Goal: Obtain resource: Download file/media

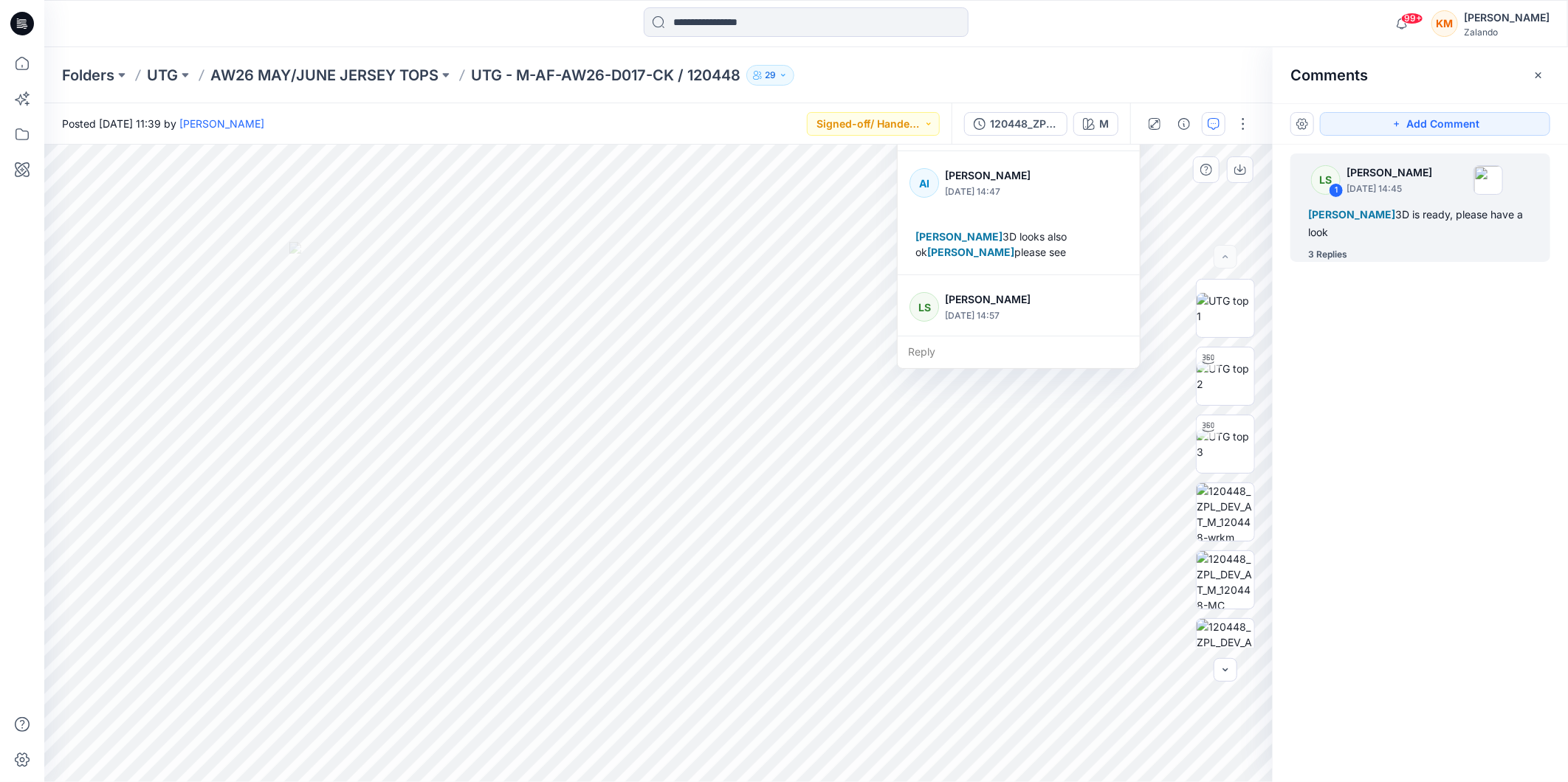
scroll to position [103, 0]
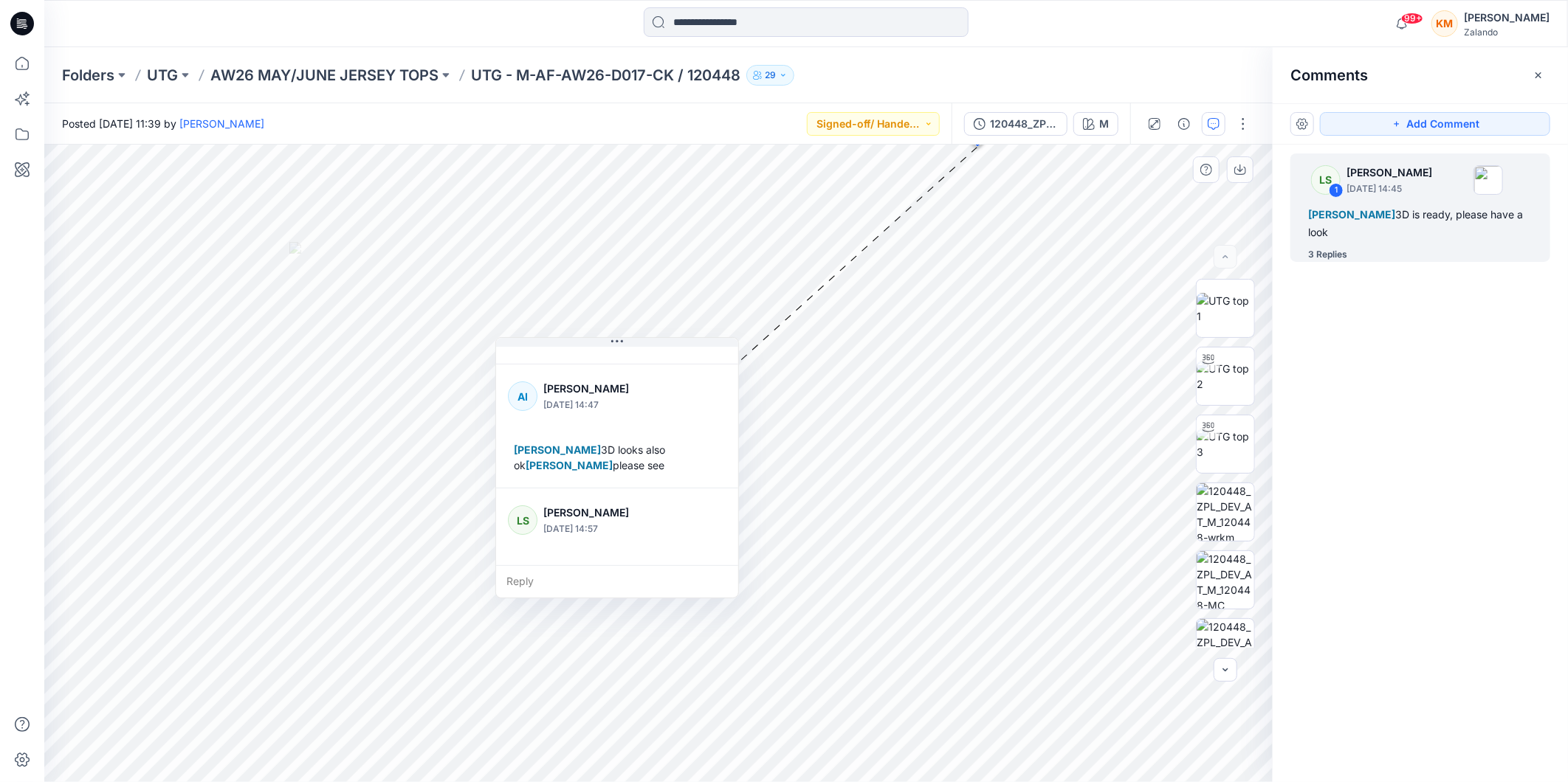
drag, startPoint x: 1094, startPoint y: 161, endPoint x: 692, endPoint y: 386, distance: 460.7
click at [692, 386] on div at bounding box center [692, 396] width 57 height 40
click at [1221, 376] on img at bounding box center [1225, 376] width 58 height 31
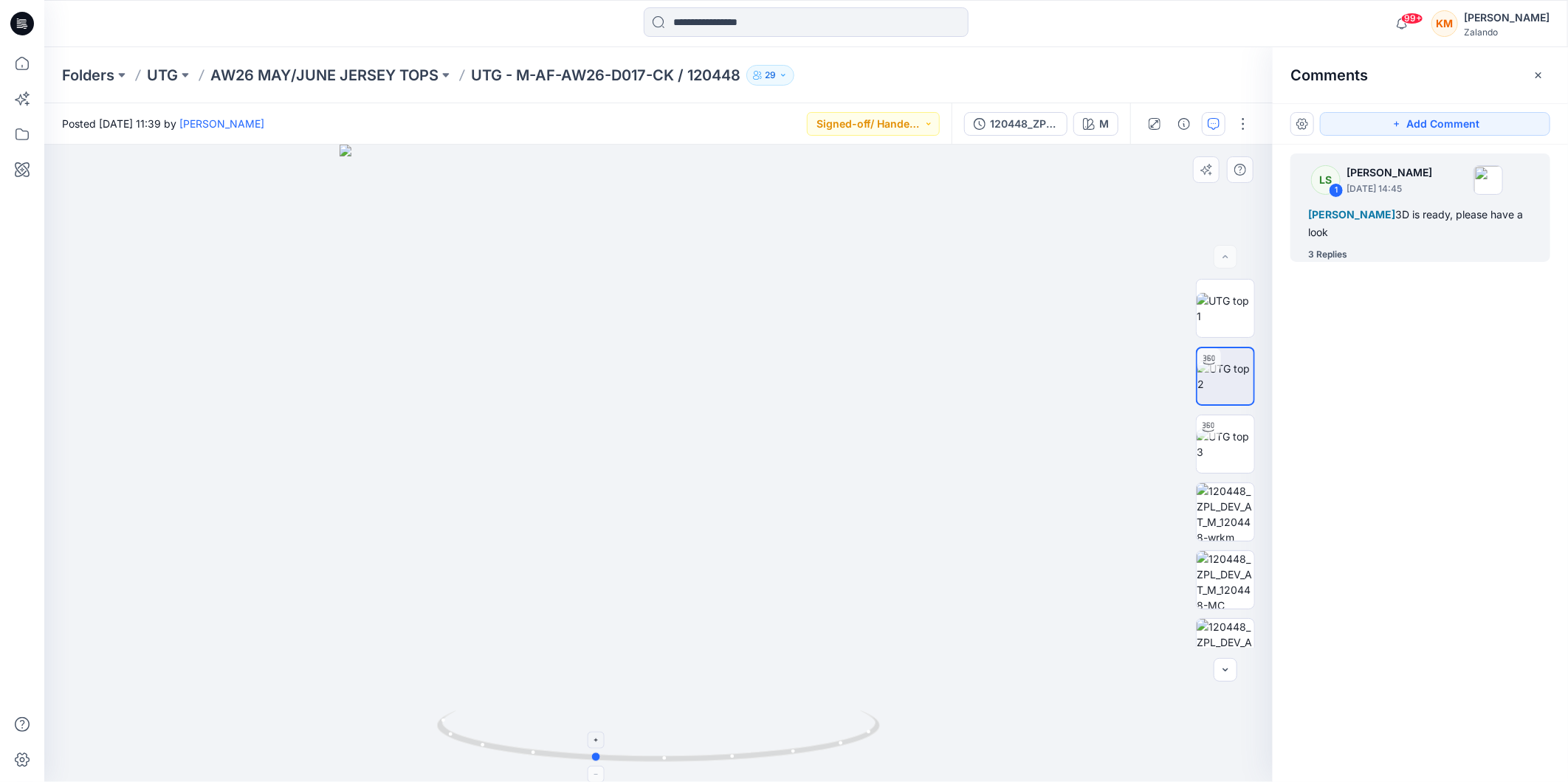
drag, startPoint x: 815, startPoint y: 749, endPoint x: 751, endPoint y: 752, distance: 64.1
click at [751, 752] on icon at bounding box center [660, 738] width 447 height 55
click at [1237, 508] on img at bounding box center [1225, 512] width 58 height 58
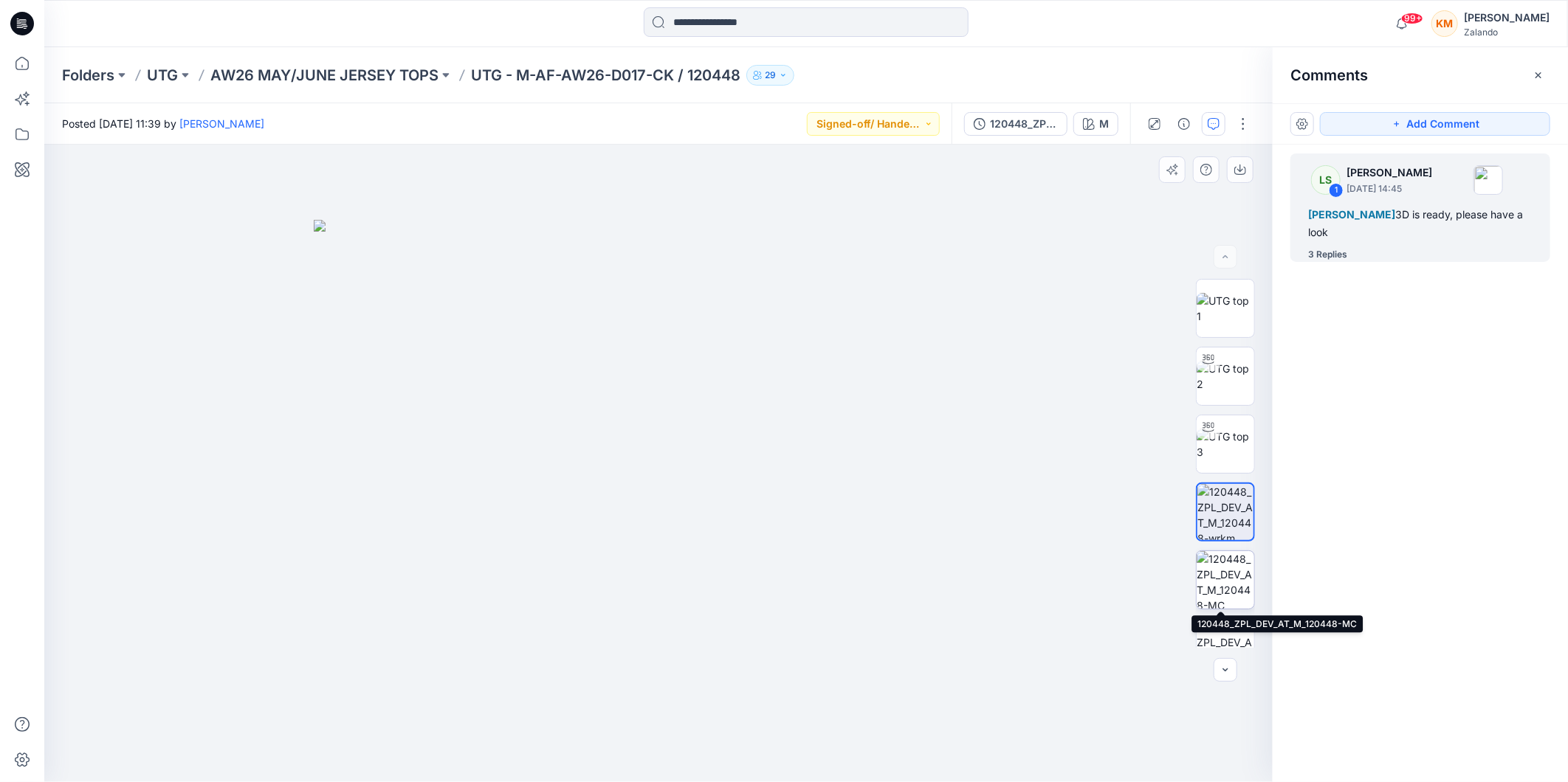
click at [1221, 587] on img at bounding box center [1225, 580] width 58 height 58
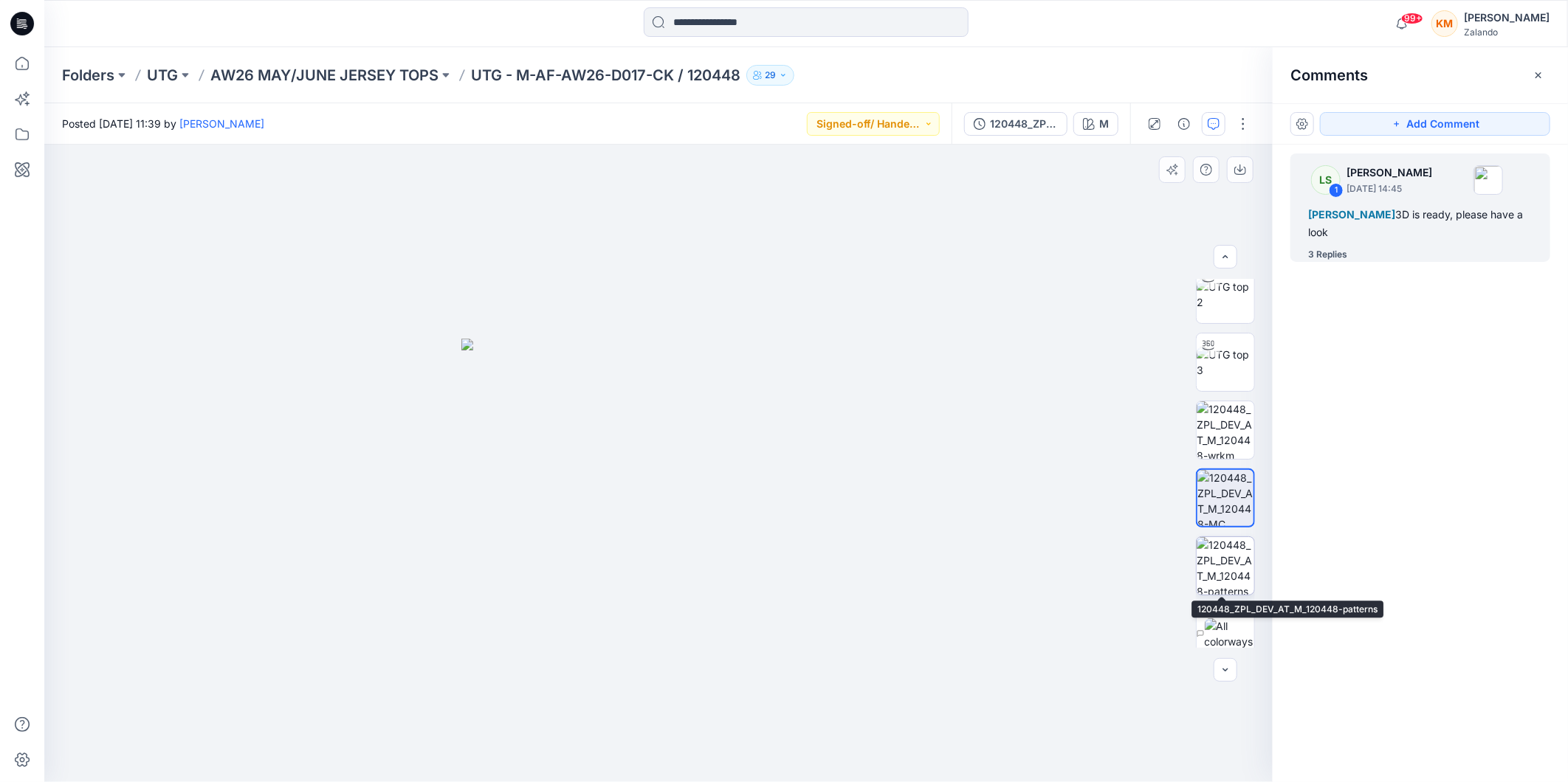
click at [1227, 569] on img at bounding box center [1225, 566] width 58 height 58
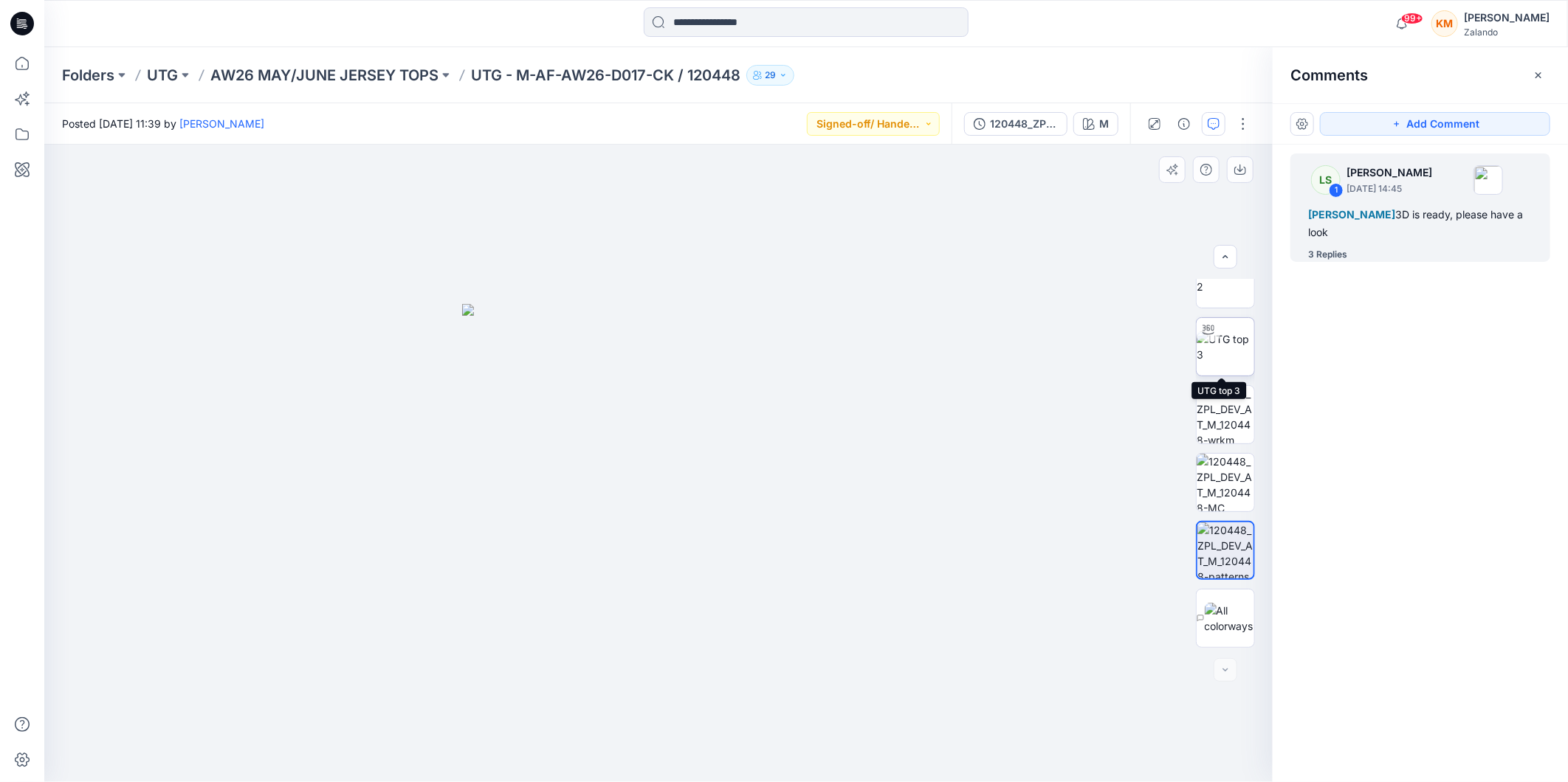
click at [1219, 350] on img at bounding box center [1225, 347] width 58 height 31
drag, startPoint x: 765, startPoint y: 760, endPoint x: 690, endPoint y: 761, distance: 75.0
click at [690, 761] on icon at bounding box center [660, 738] width 447 height 55
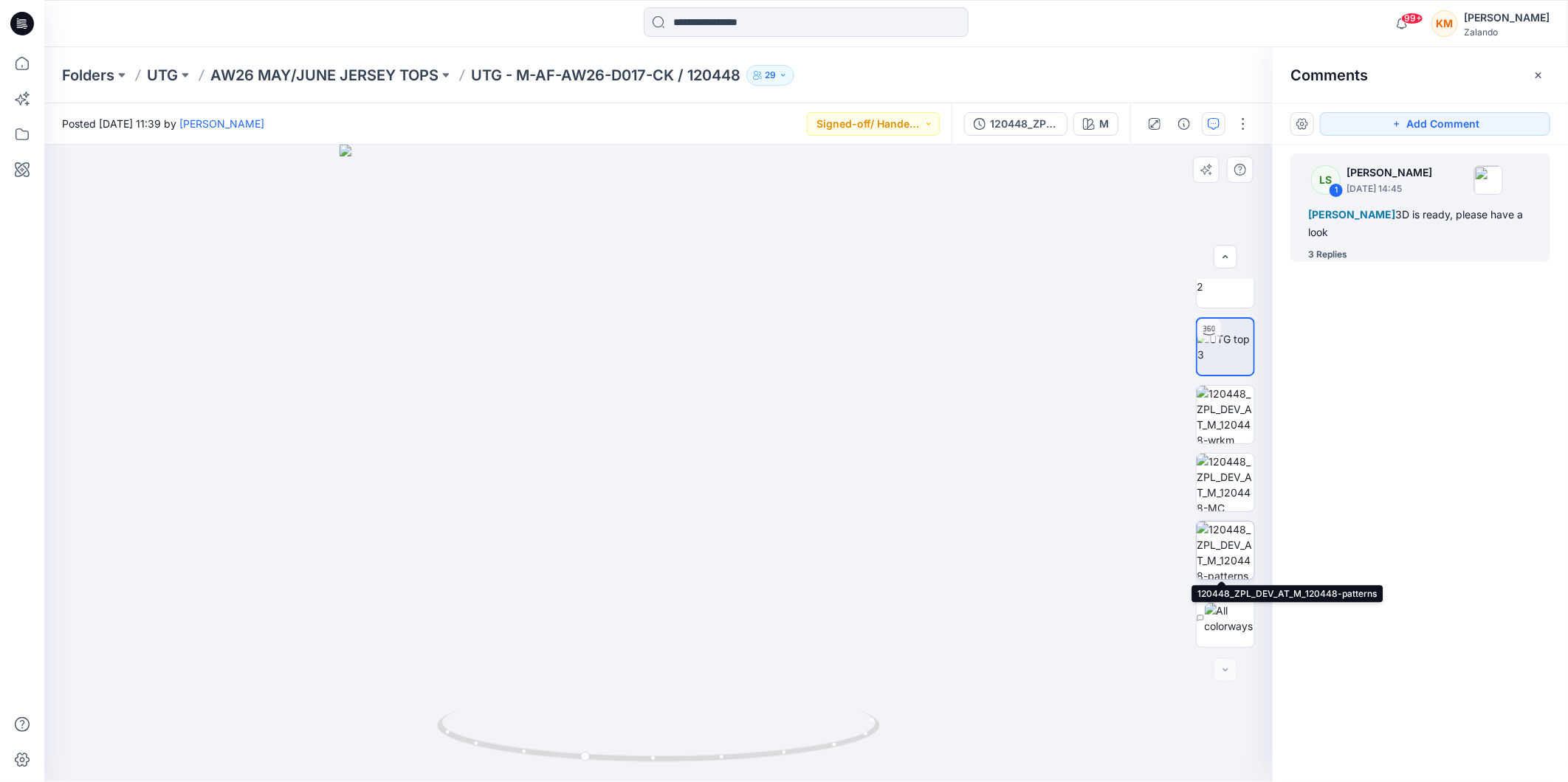
click at [1211, 550] on img at bounding box center [1225, 551] width 58 height 58
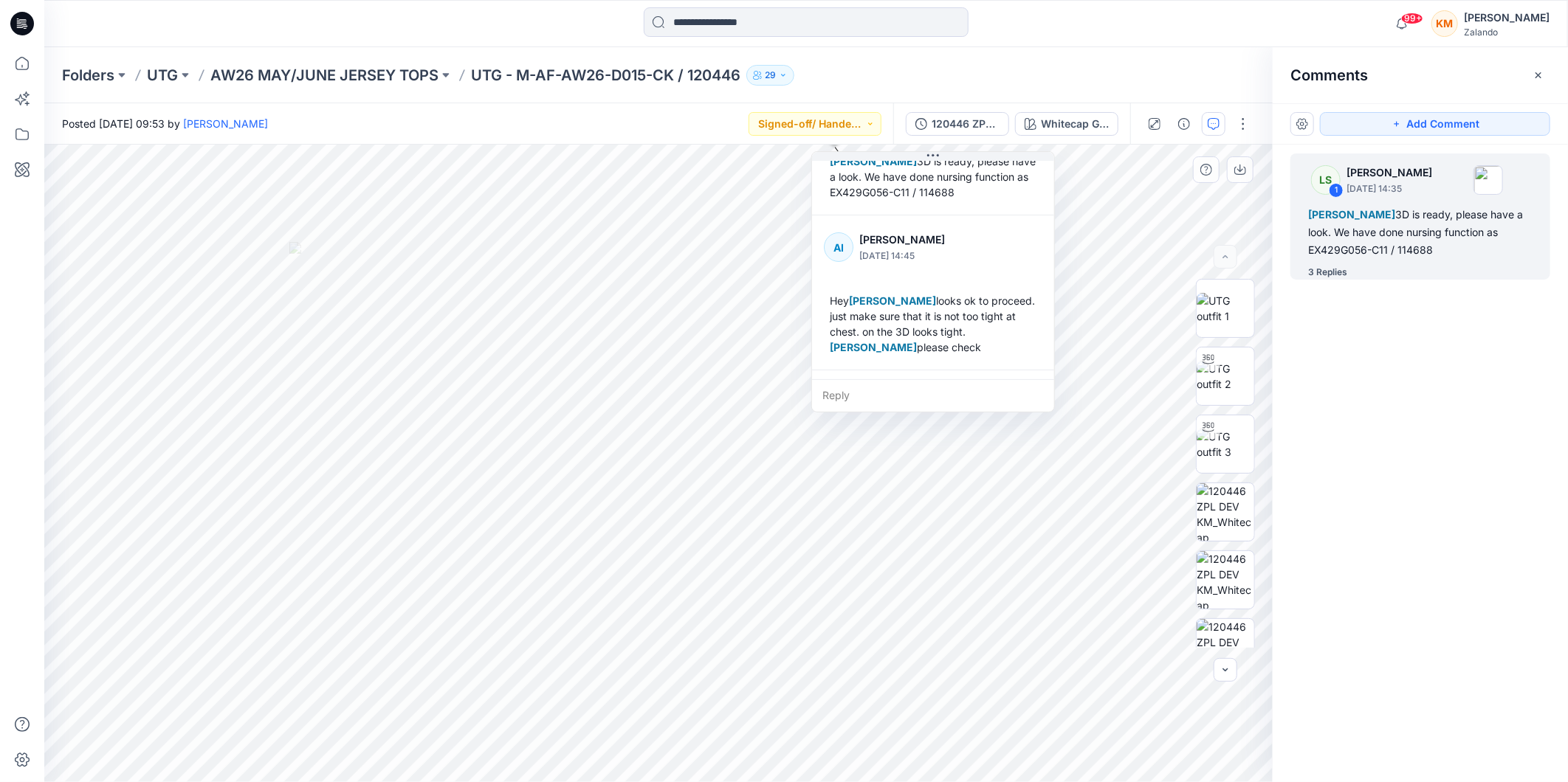
scroll to position [164, 0]
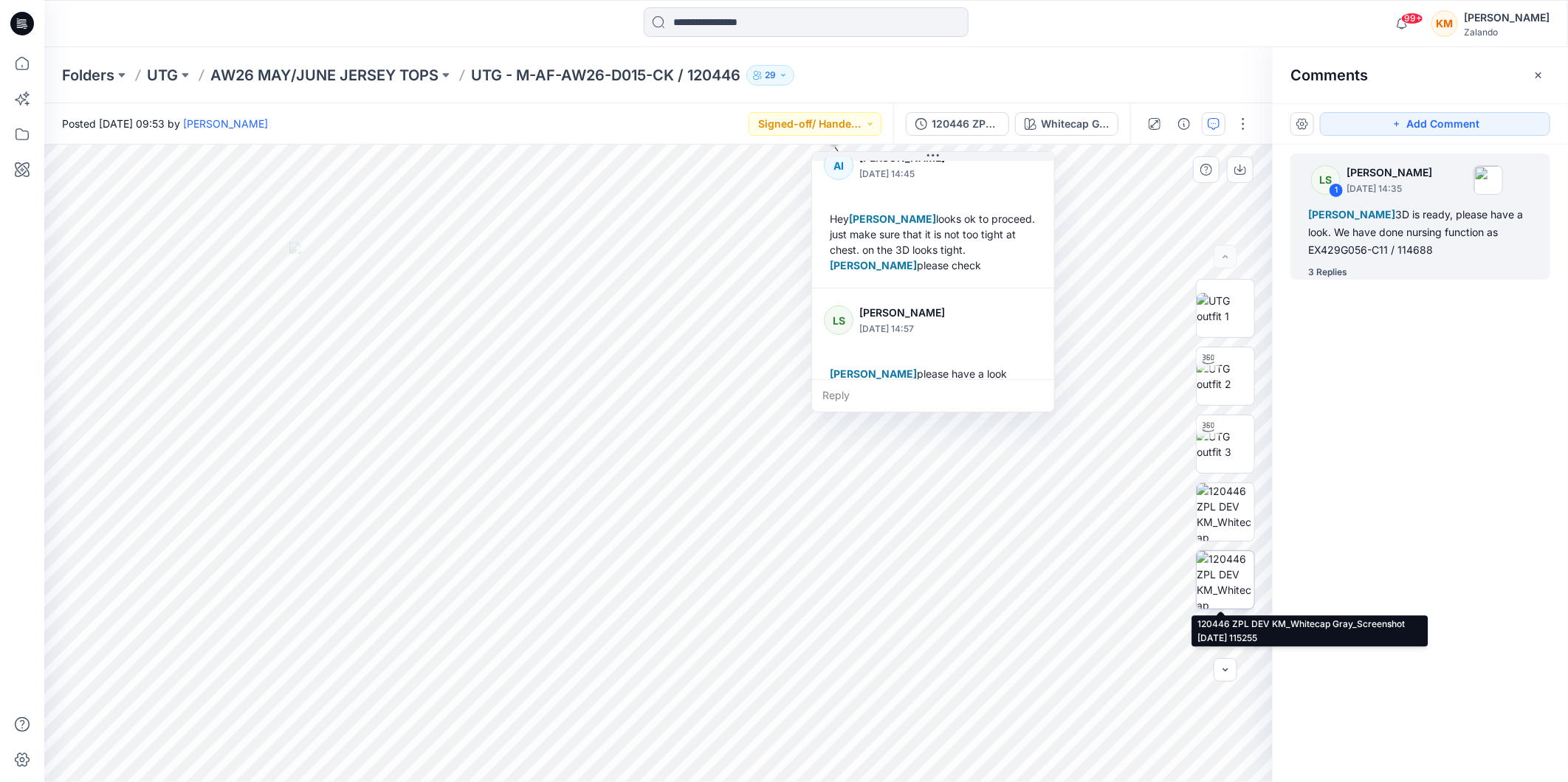
click at [1215, 587] on img at bounding box center [1225, 580] width 58 height 58
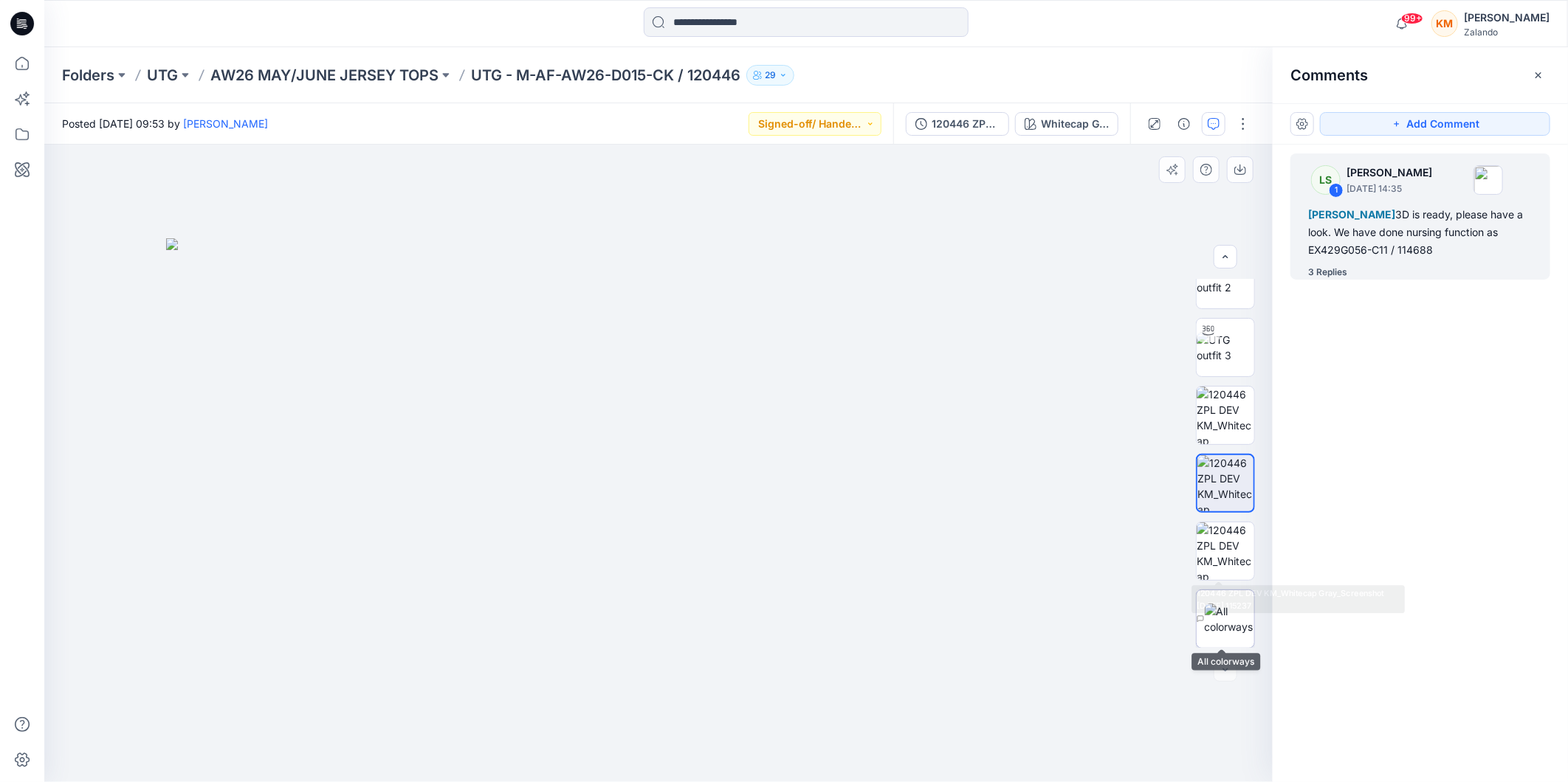
scroll to position [97, 0]
click at [1222, 621] on img at bounding box center [1229, 618] width 49 height 31
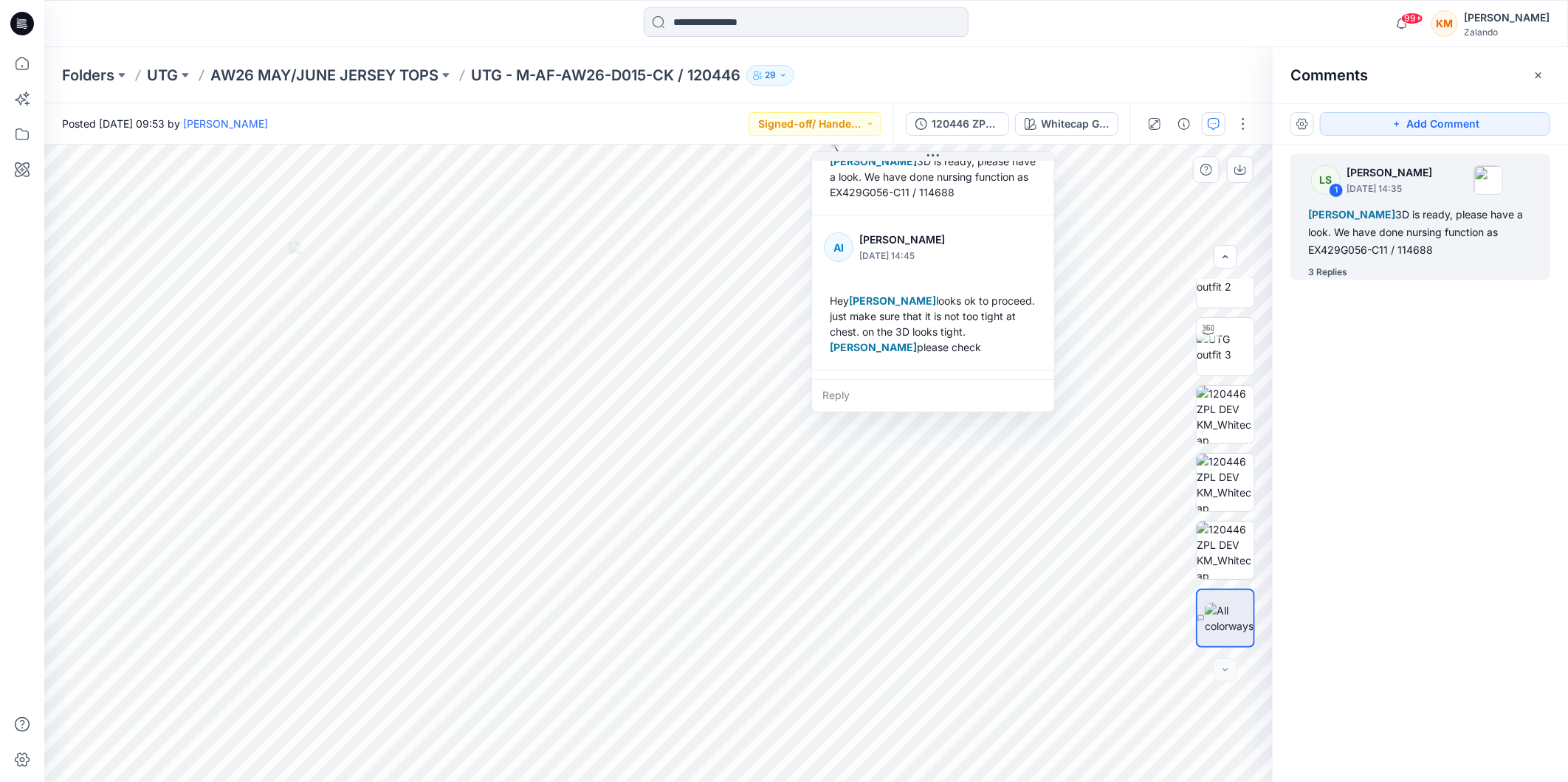
scroll to position [164, 0]
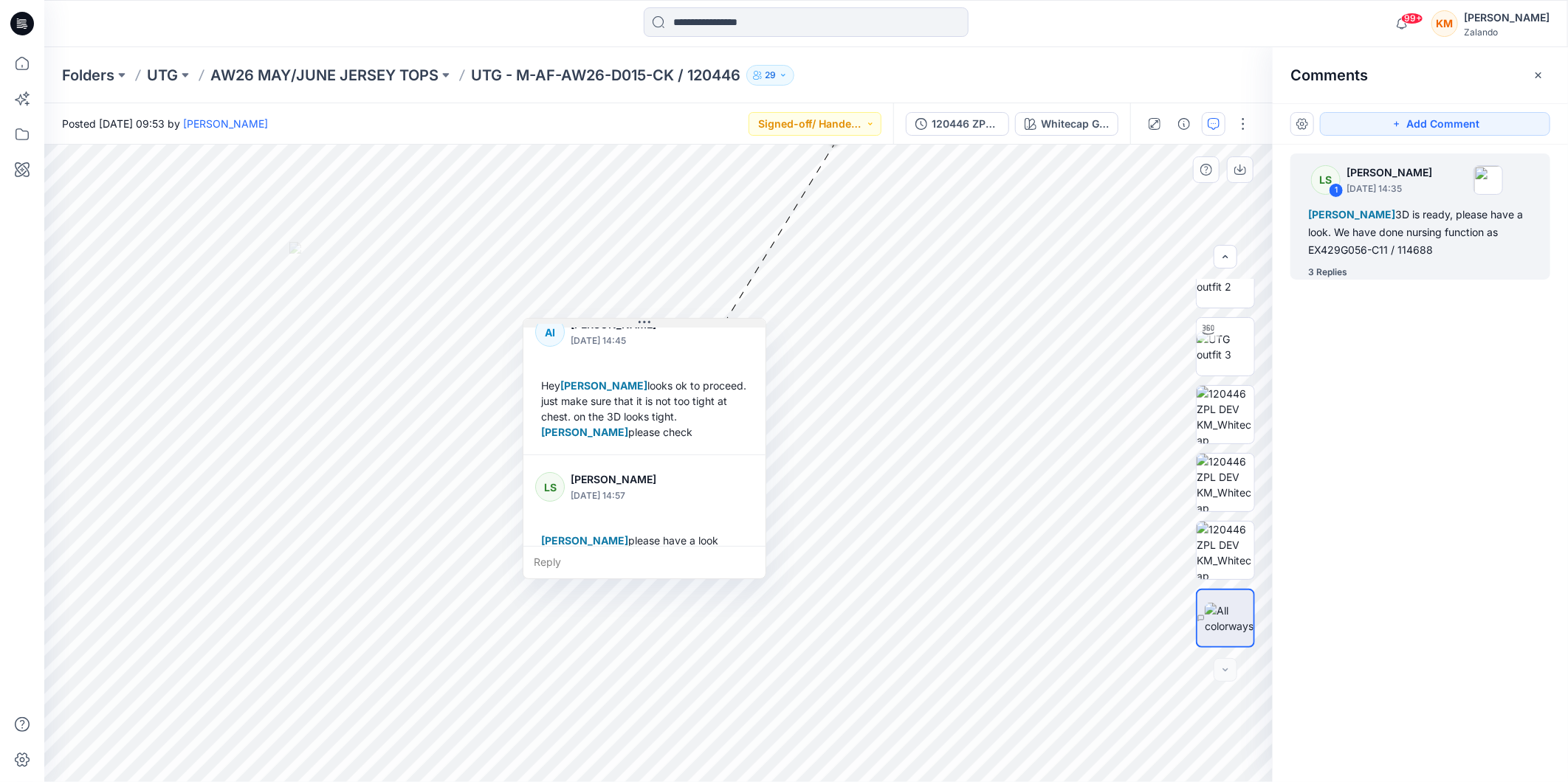
drag, startPoint x: 931, startPoint y: 157, endPoint x: 642, endPoint y: 323, distance: 333.3
click at [642, 323] on icon at bounding box center [645, 323] width 12 height 12
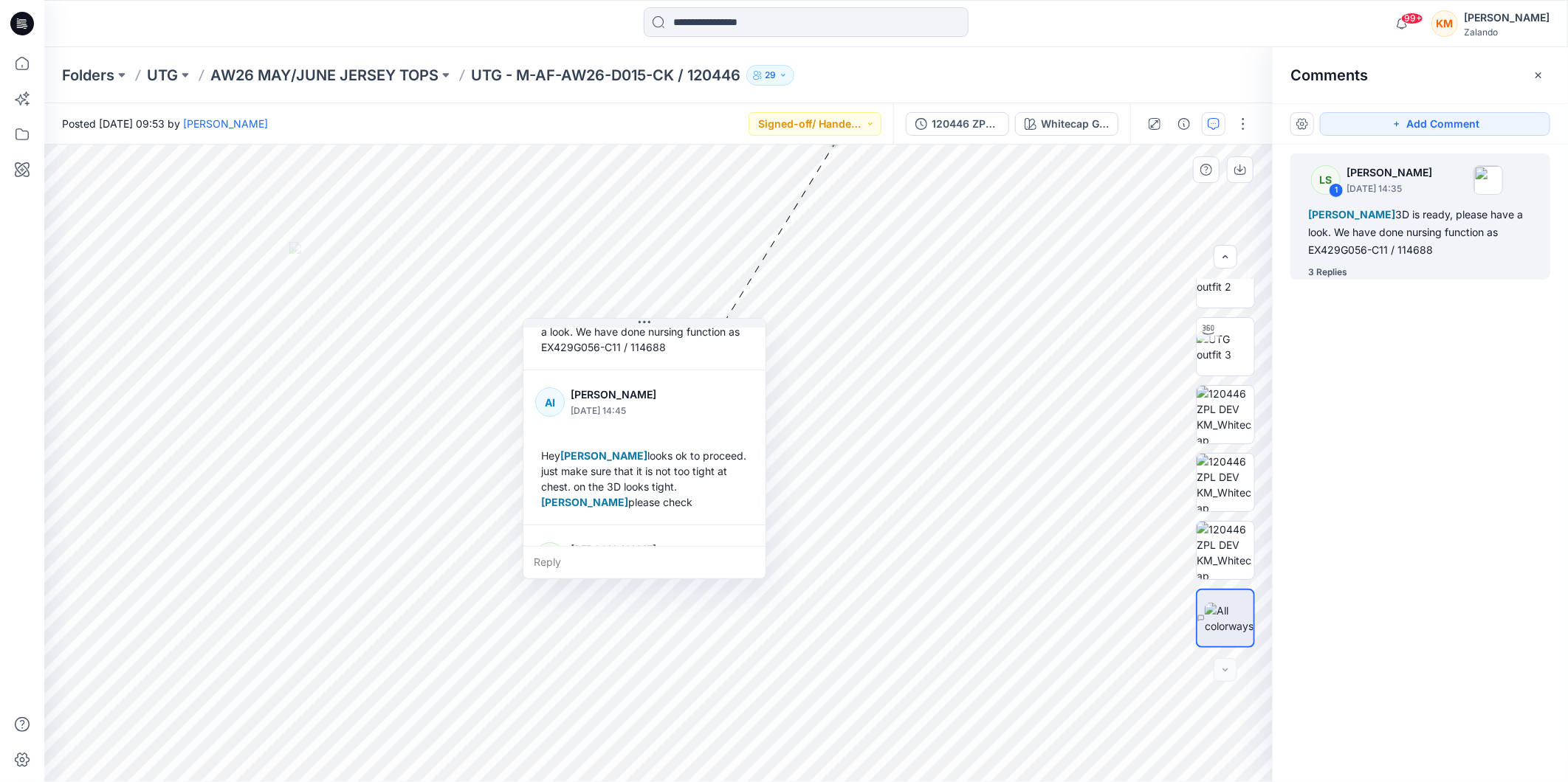
scroll to position [91, 0]
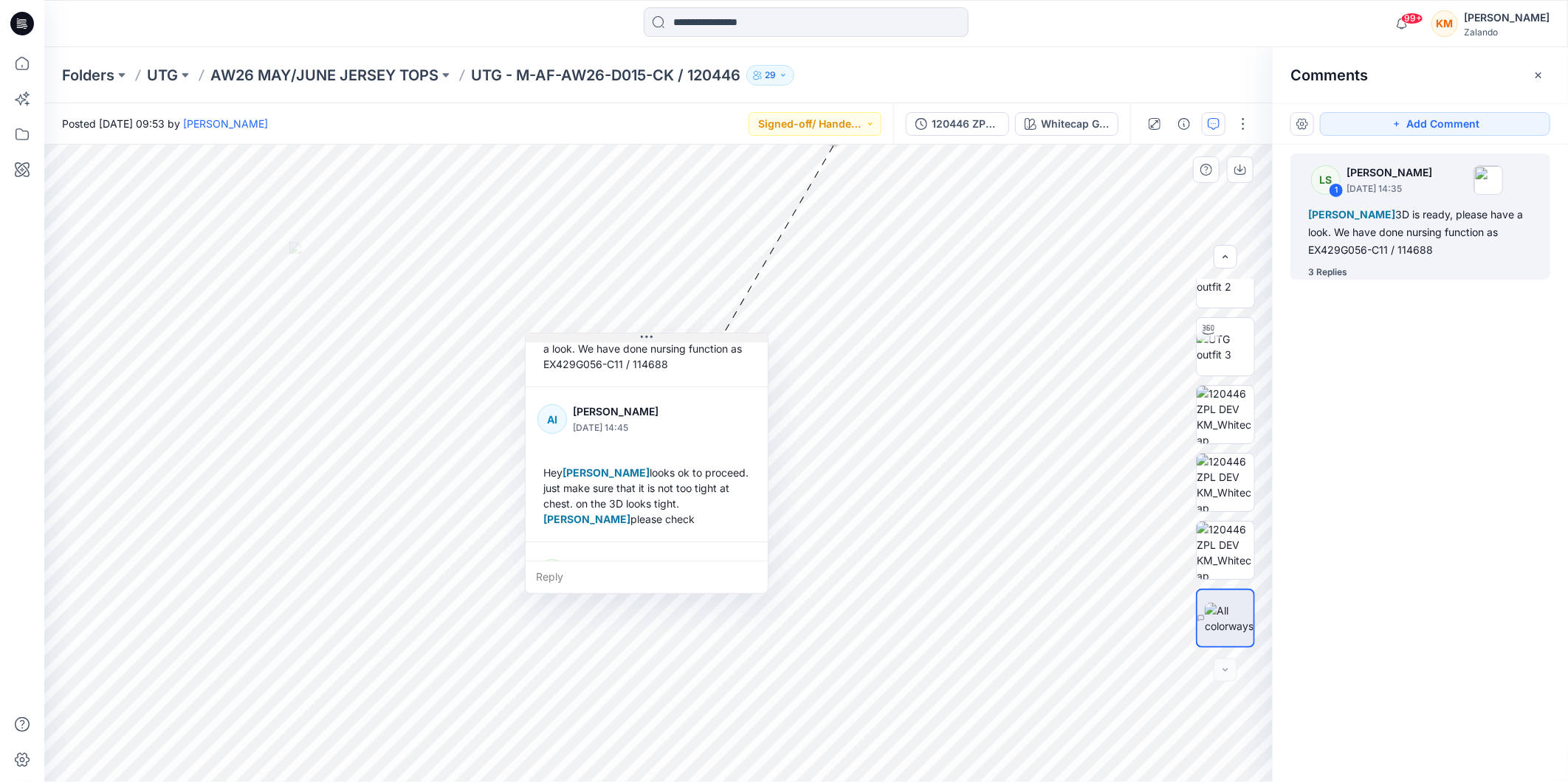
drag, startPoint x: 650, startPoint y: 321, endPoint x: 652, endPoint y: 336, distance: 15.1
click at [652, 336] on icon at bounding box center [647, 337] width 12 height 12
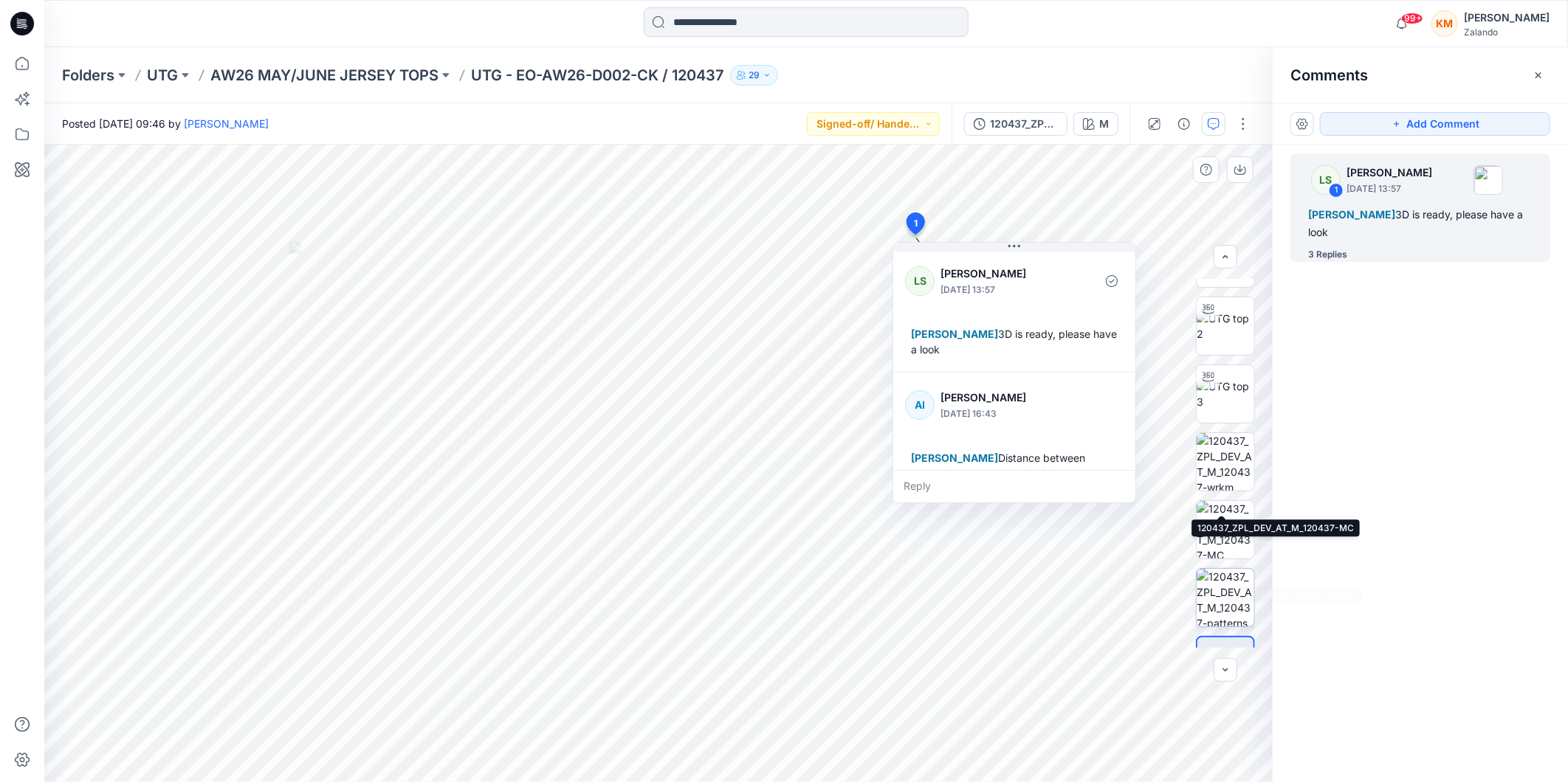
scroll to position [97, 0]
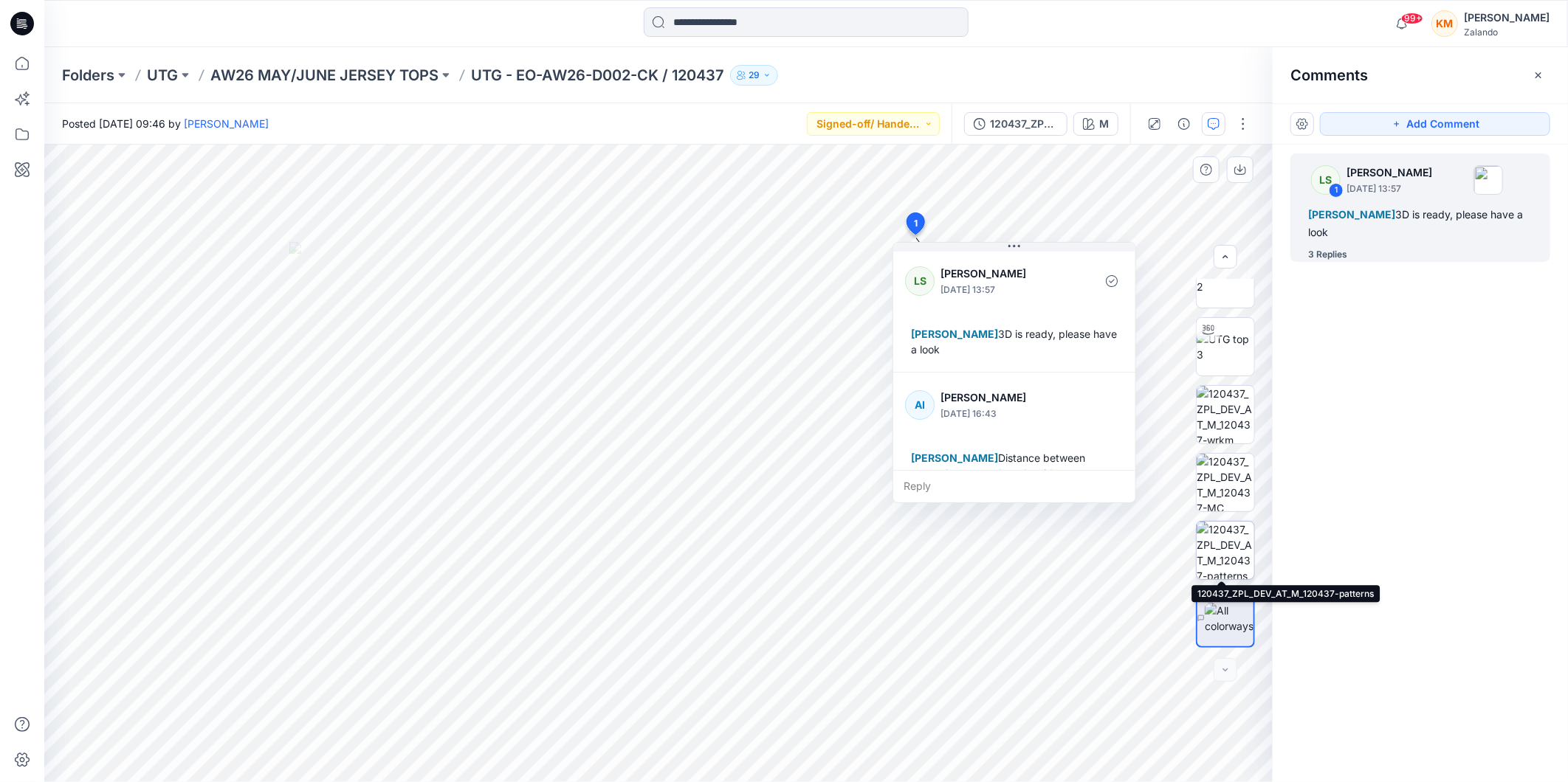
click at [1218, 552] on img at bounding box center [1225, 551] width 58 height 58
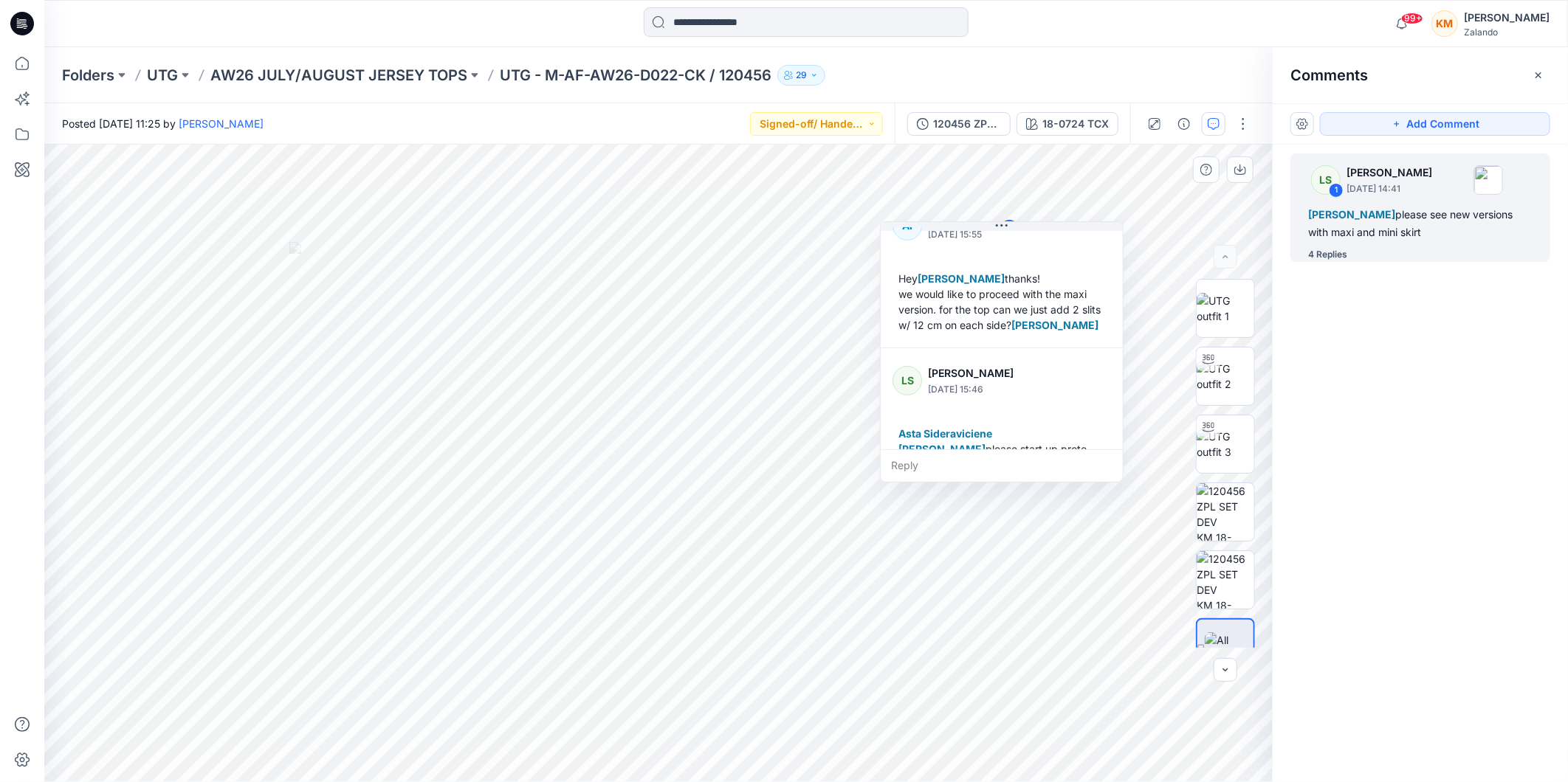
scroll to position [444, 0]
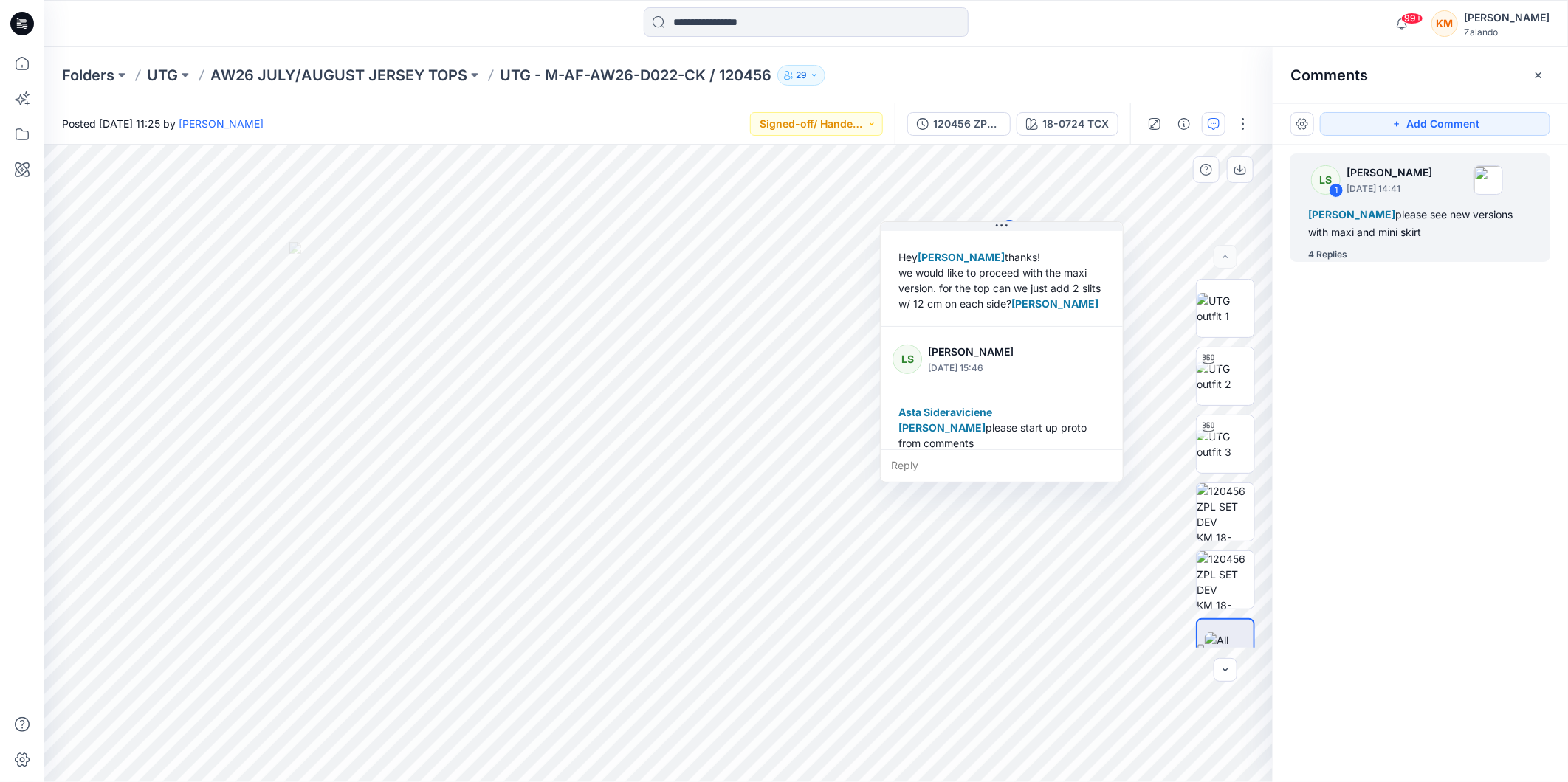
click at [1123, 387] on div "LS Lise Stougaard September 18, 2025 14:41 Alexandre Ivan Almeida Fonseca pleas…" at bounding box center [1002, 352] width 243 height 261
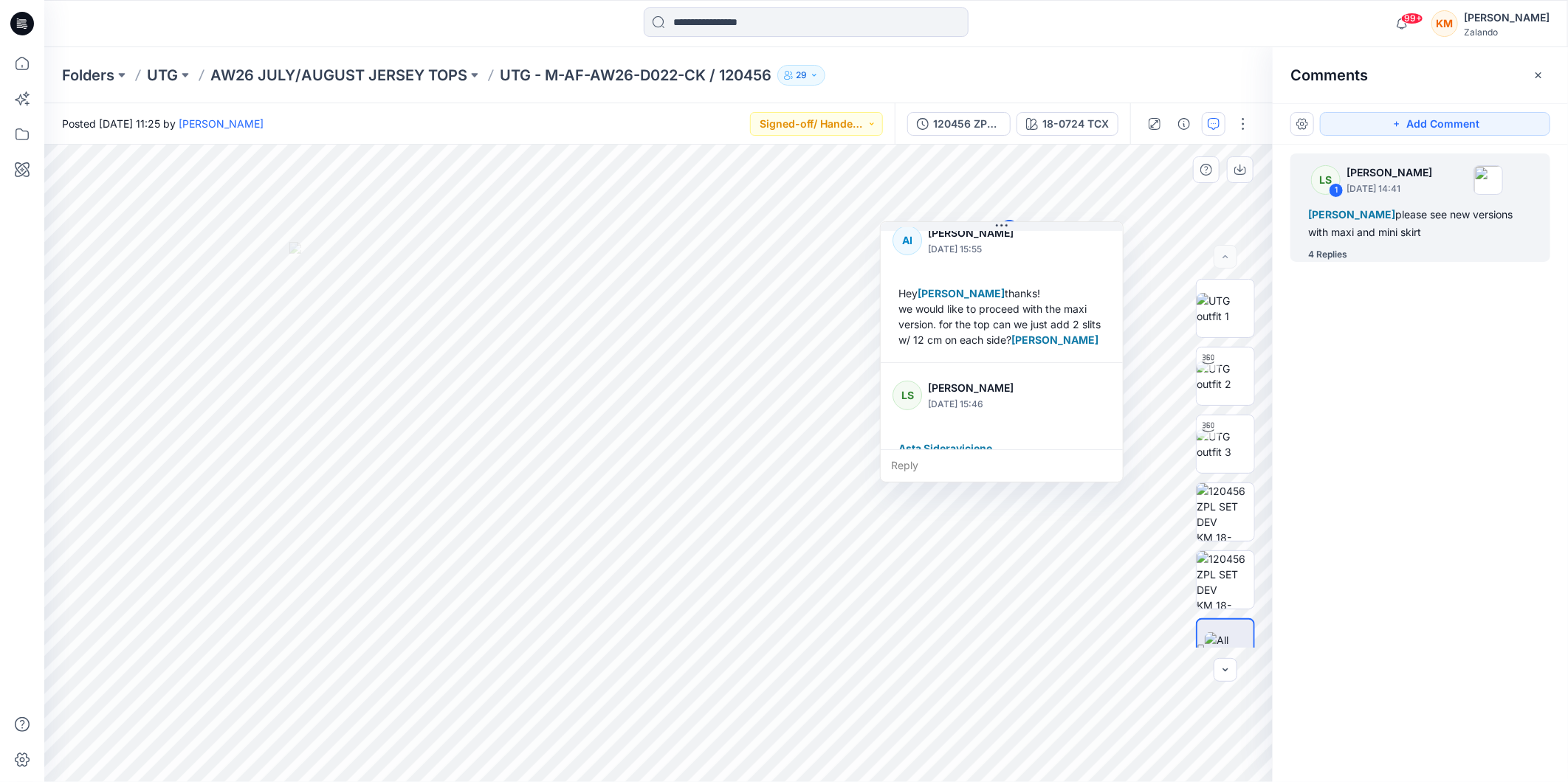
scroll to position [394, 0]
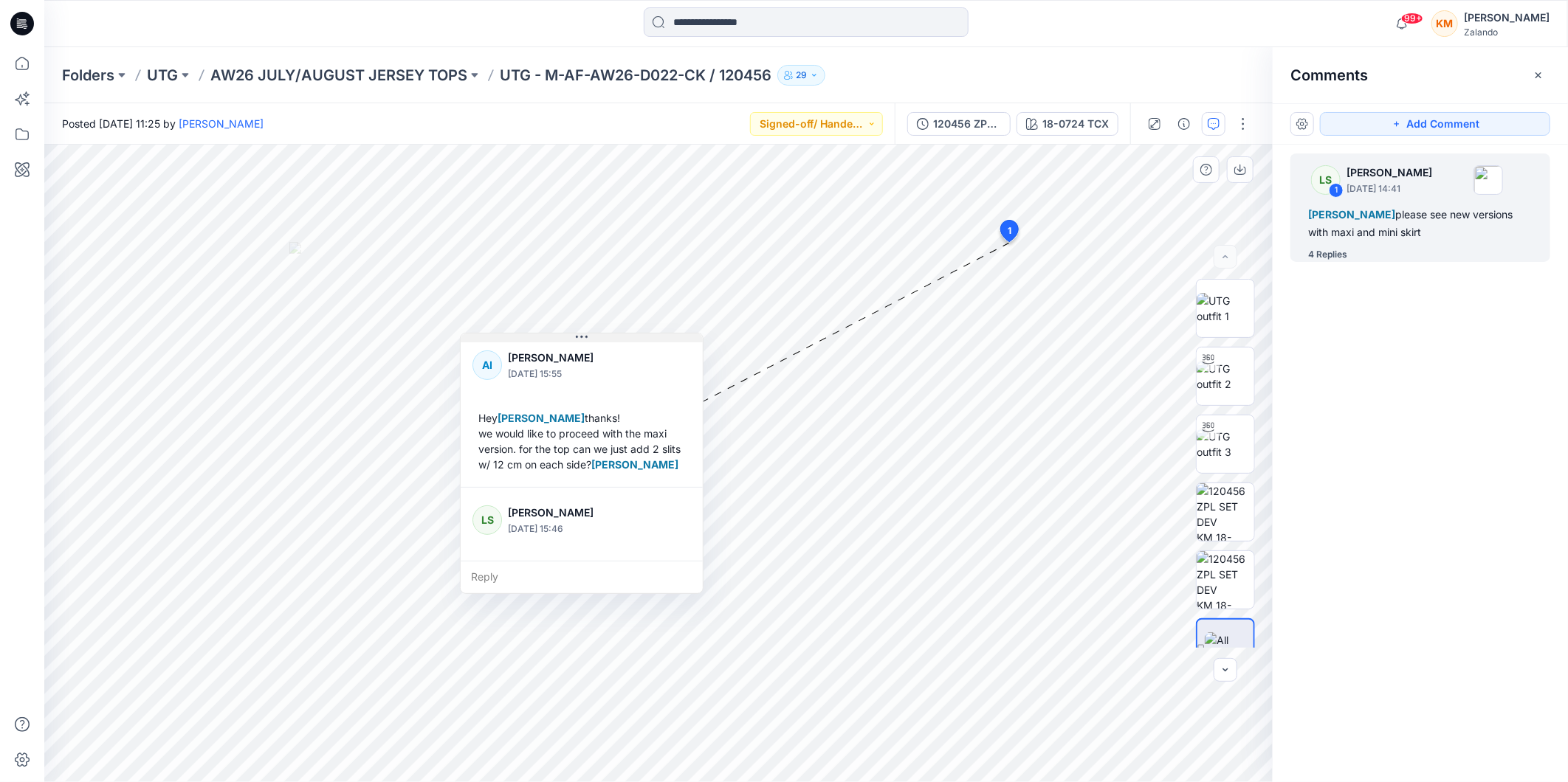
drag, startPoint x: 1004, startPoint y: 232, endPoint x: 588, endPoint y: 343, distance: 430.6
click at [588, 343] on icon at bounding box center [582, 337] width 12 height 12
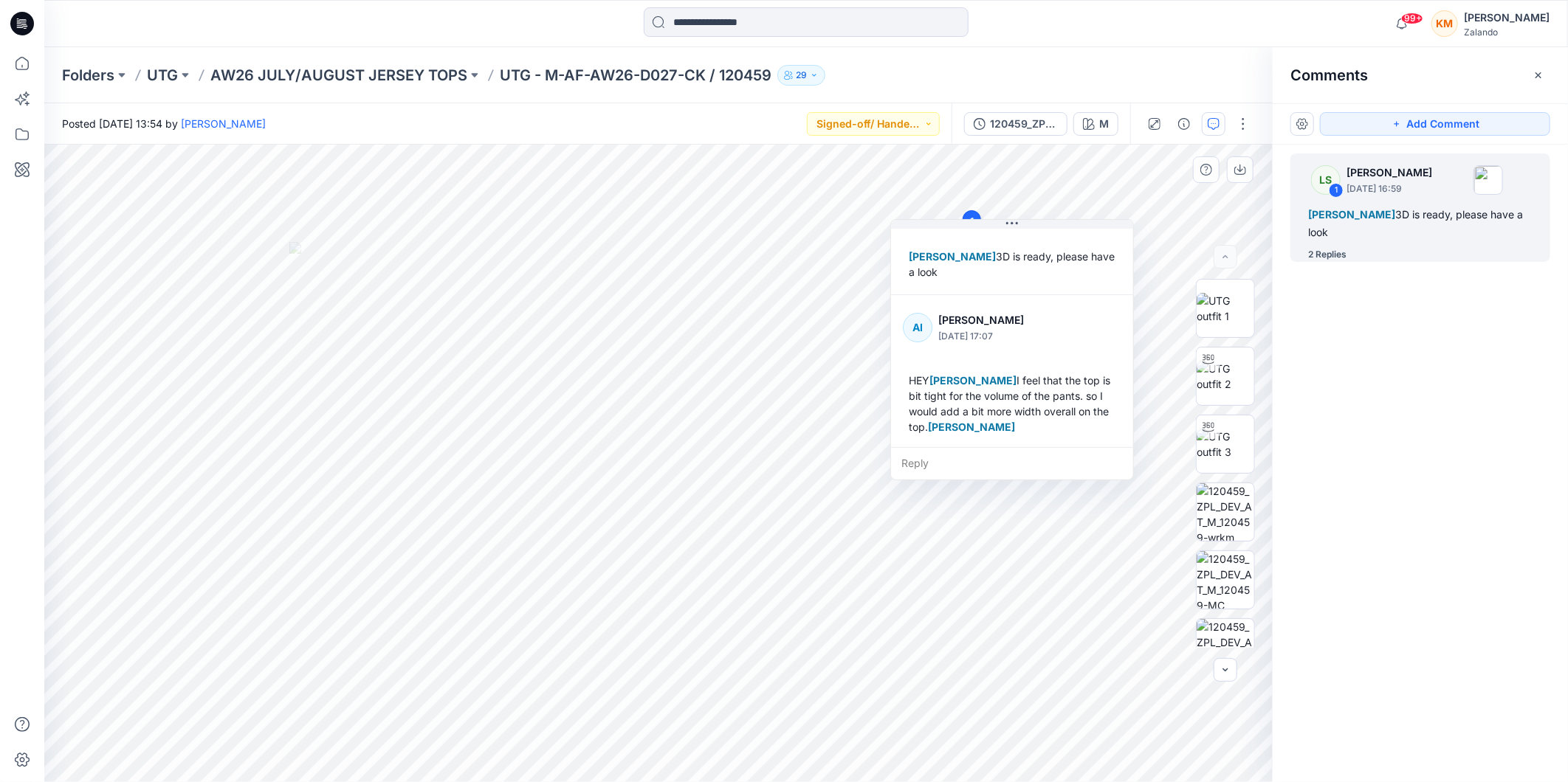
scroll to position [82, 0]
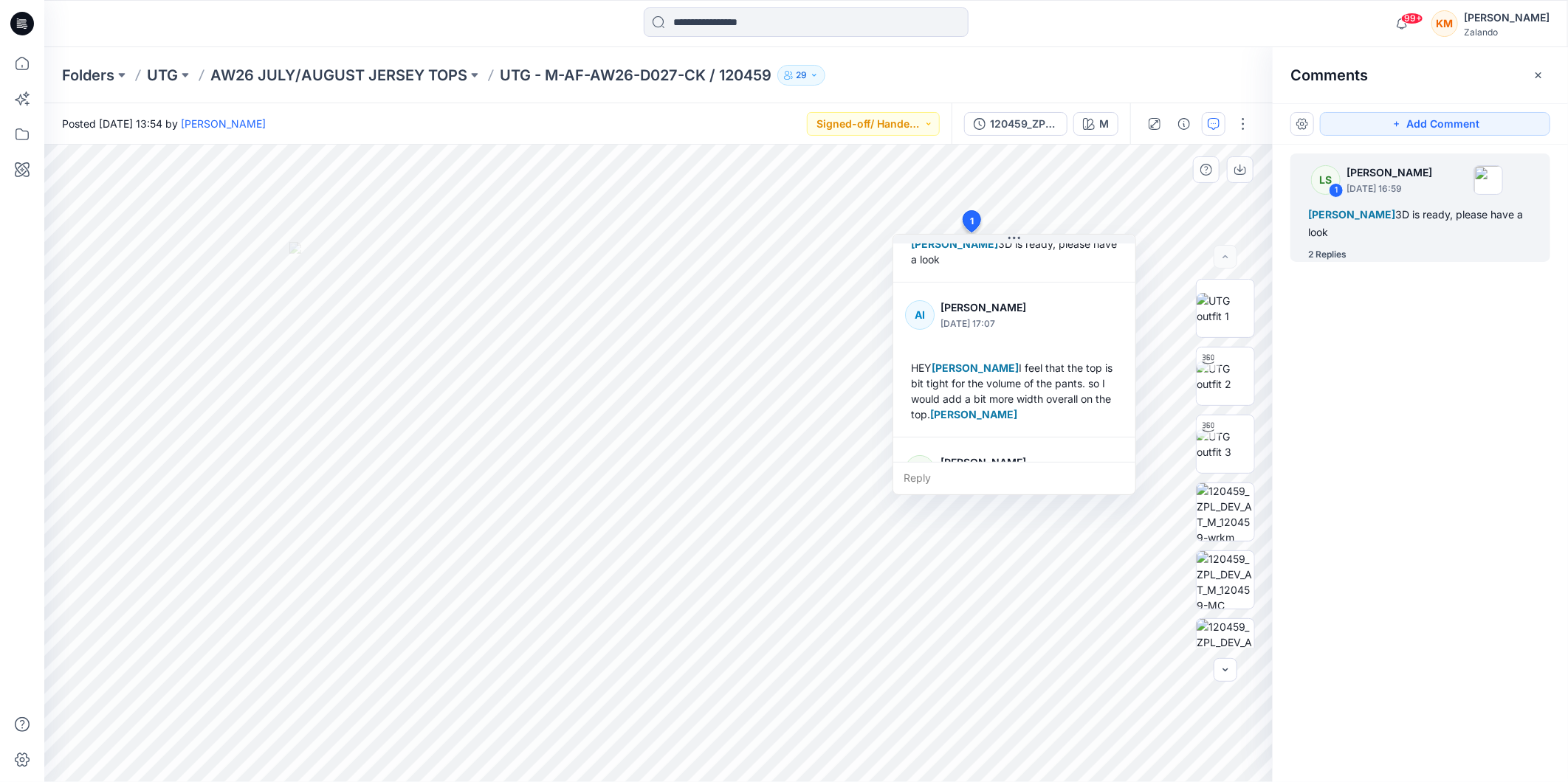
drag, startPoint x: 1132, startPoint y: 350, endPoint x: 1135, endPoint y: 365, distance: 15.3
click at [1135, 365] on div "LS Lise Stougaard September 17, 2025 16:59 Alexandre Ivan Almeida Fonseca 3D is…" at bounding box center [1014, 351] width 242 height 221
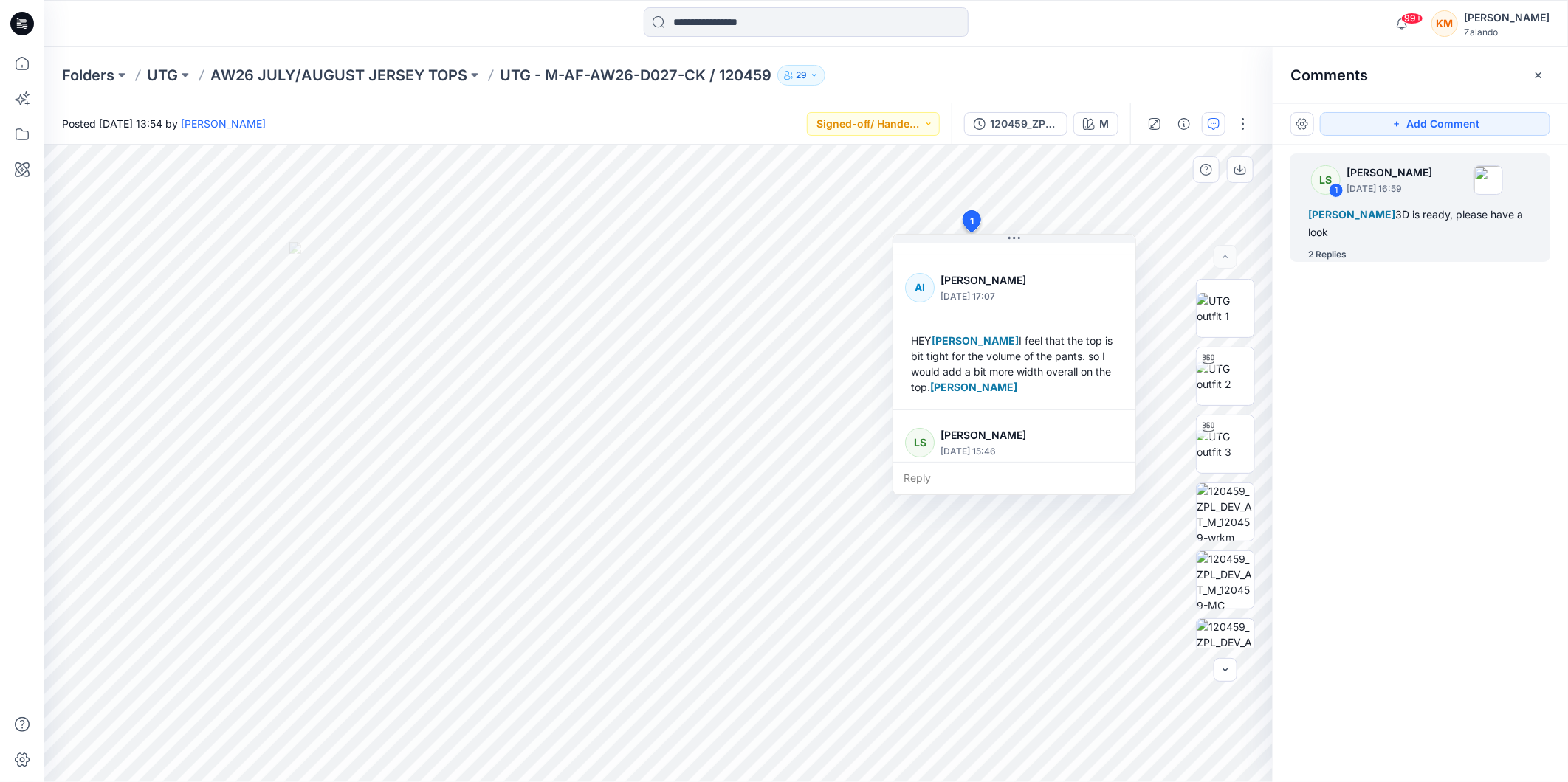
scroll to position [107, 0]
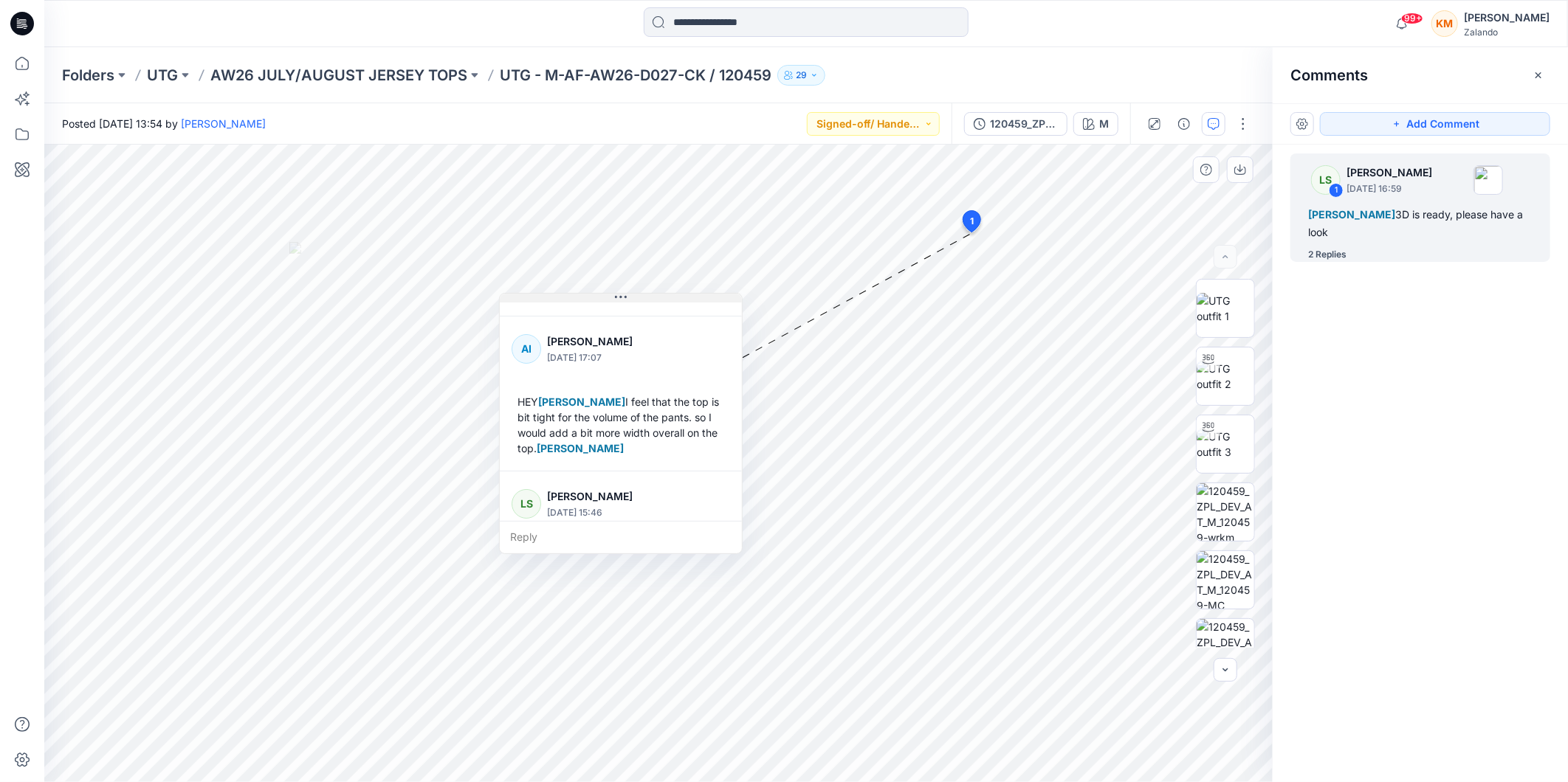
drag, startPoint x: 1024, startPoint y: 240, endPoint x: 630, endPoint y: 299, distance: 398.4
click at [630, 299] on button at bounding box center [620, 299] width 242 height 9
click at [1020, 126] on div "120459_ZPL_DEV" at bounding box center [1023, 123] width 68 height 16
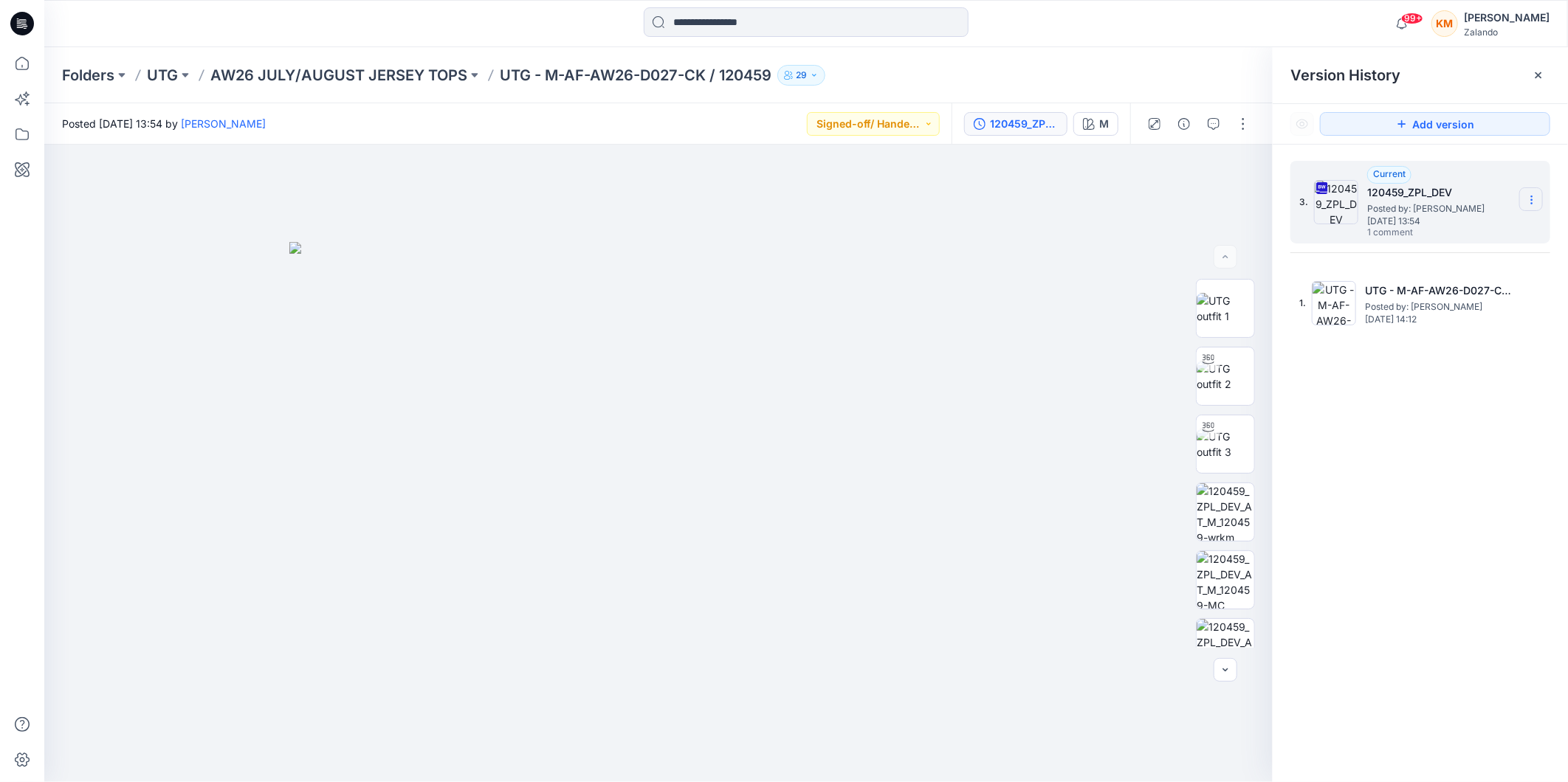
click at [1411, 196] on icon at bounding box center [1531, 196] width 1 height 1
click at [1411, 227] on span "Download Source BW File" at bounding box center [1456, 229] width 124 height 17
click at [1209, 574] on img at bounding box center [1225, 580] width 58 height 58
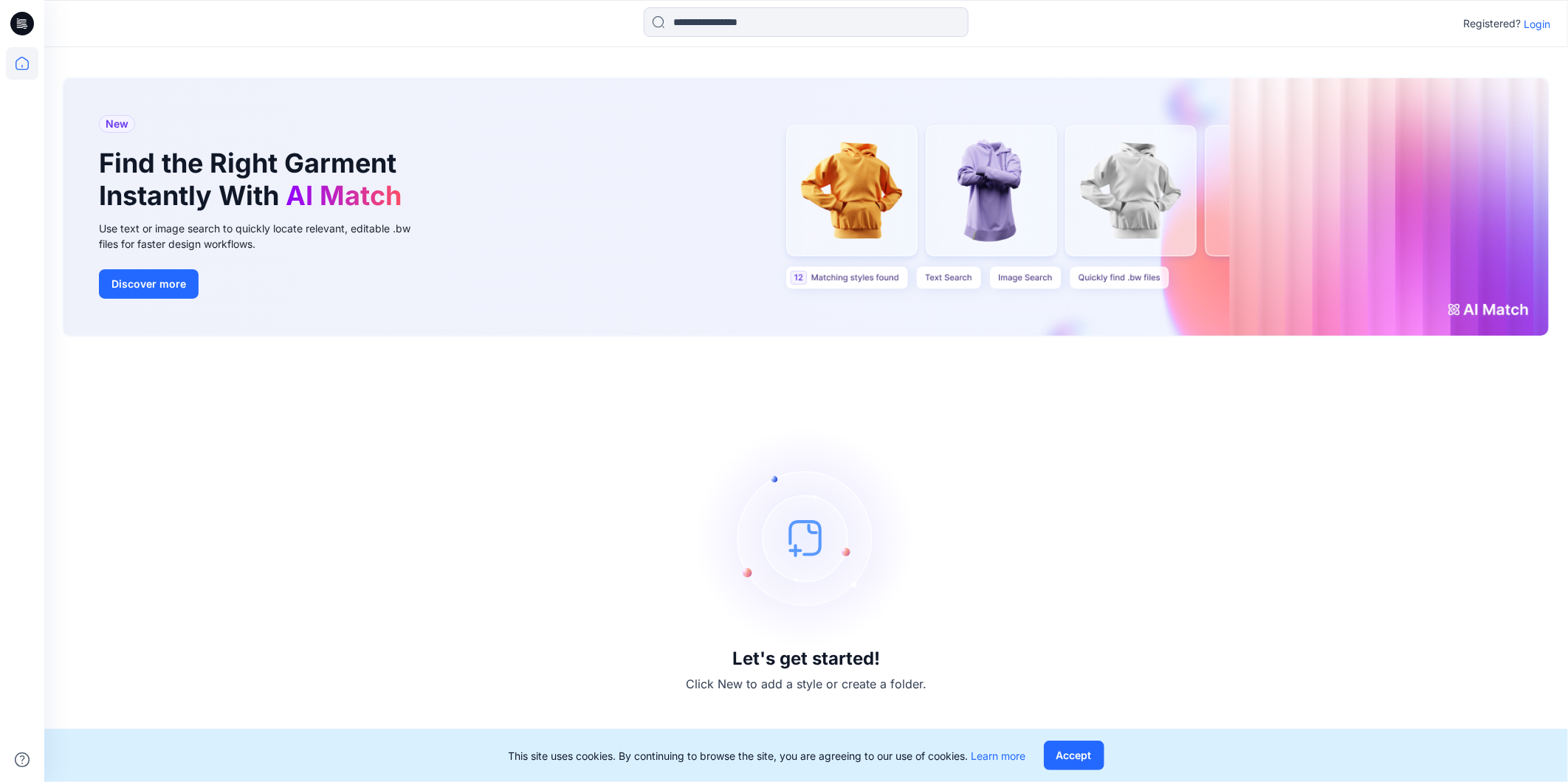
click at [1547, 21] on p "Login" at bounding box center [1536, 24] width 27 height 15
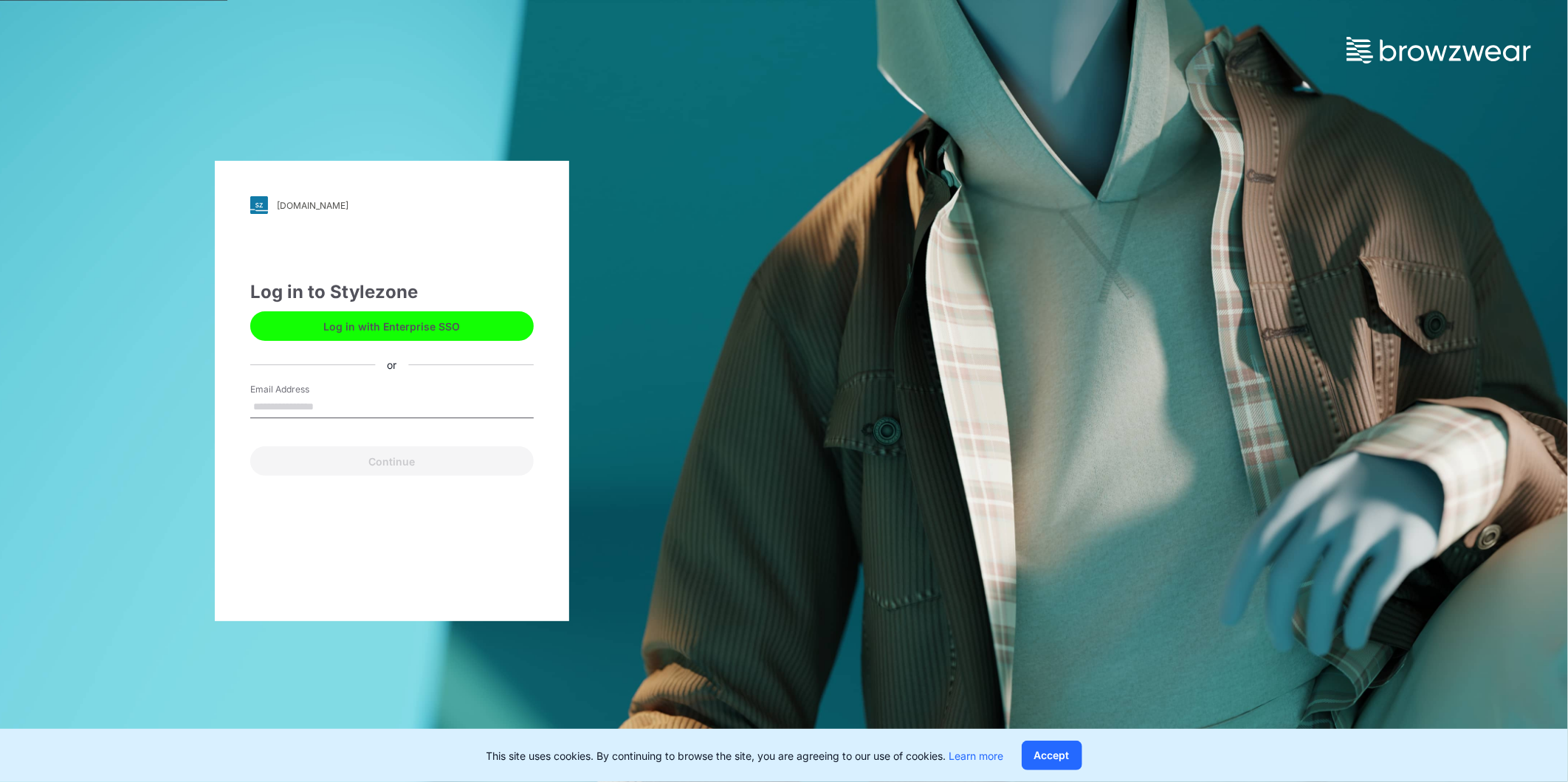
click at [368, 393] on div "Email Address" at bounding box center [391, 405] width 284 height 44
click at [371, 407] on input "Email Address" at bounding box center [391, 407] width 284 height 22
type input "**********"
click at [388, 453] on button "Continue" at bounding box center [391, 461] width 284 height 30
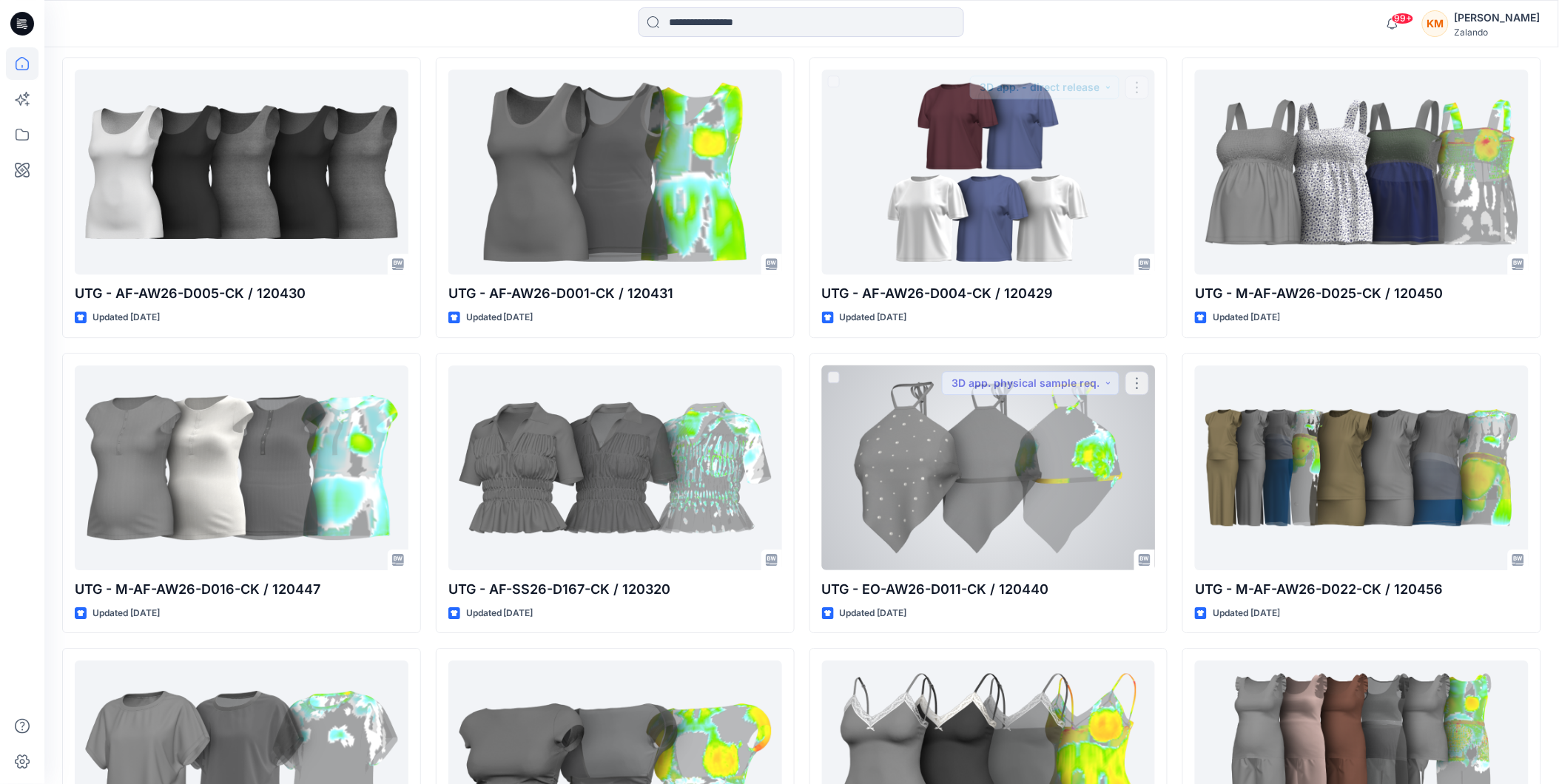
scroll to position [1476, 0]
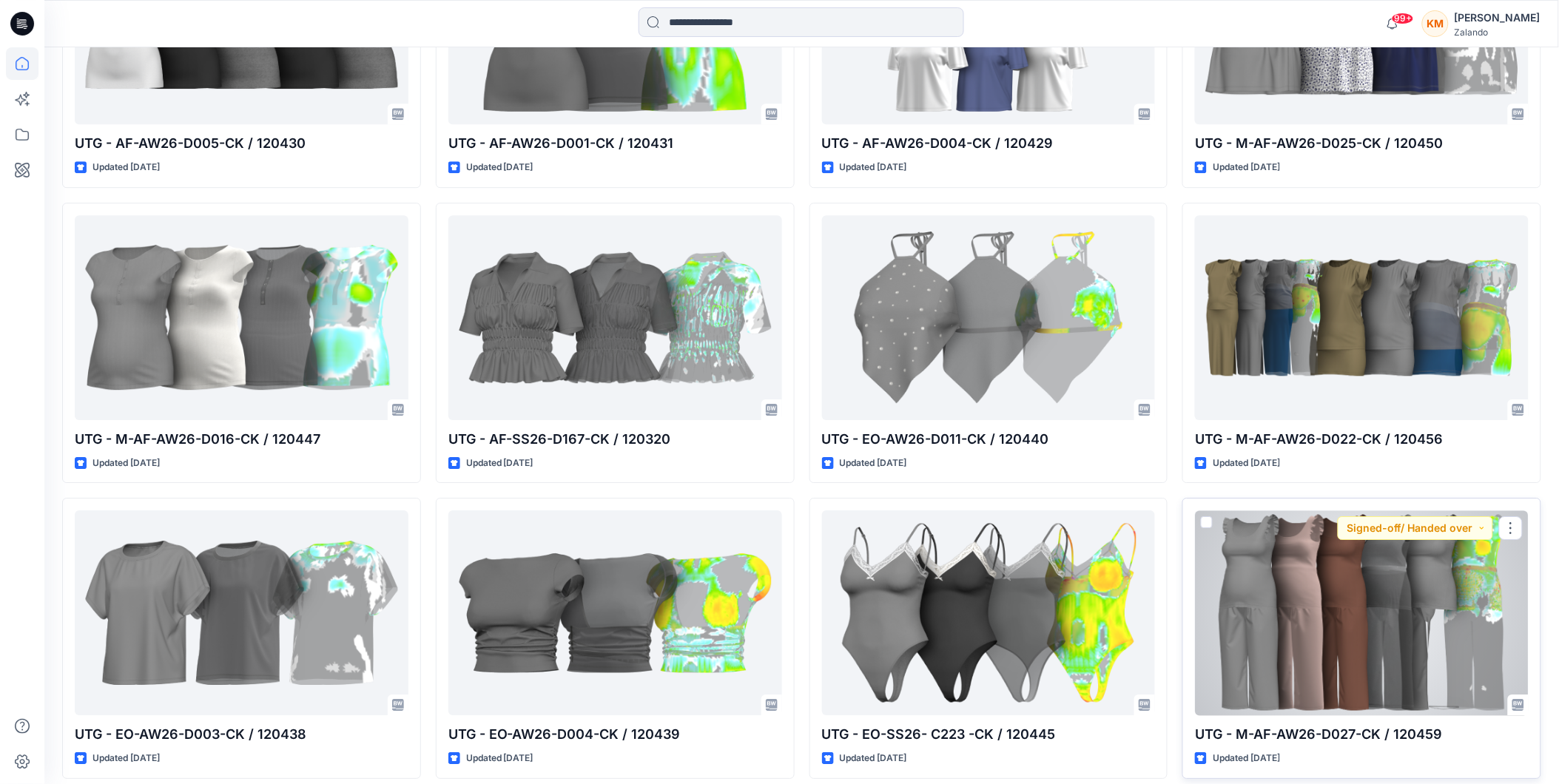
click at [1373, 594] on div at bounding box center [1362, 613] width 334 height 205
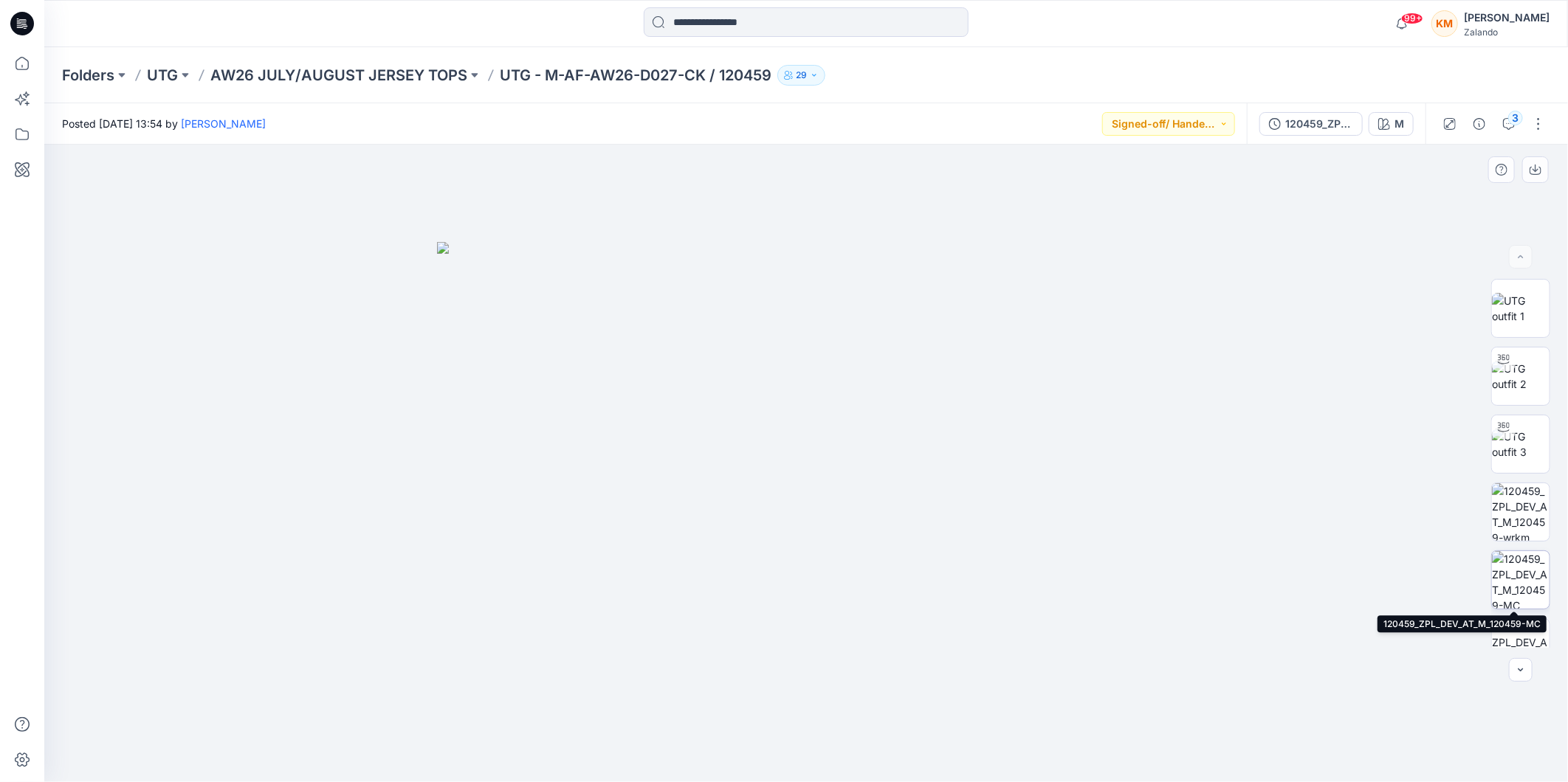
click at [1502, 576] on img at bounding box center [1521, 580] width 58 height 58
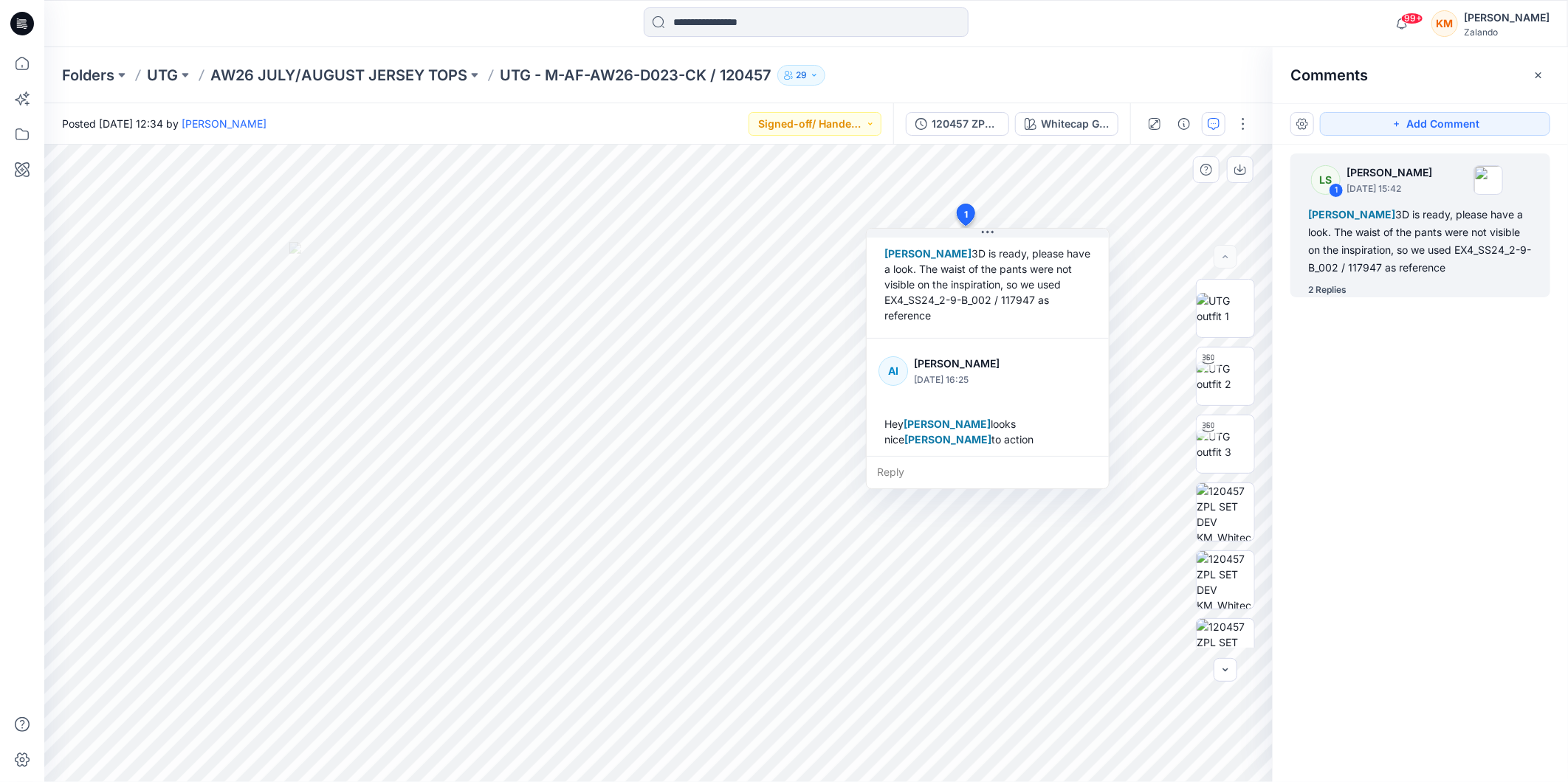
scroll to position [69, 0]
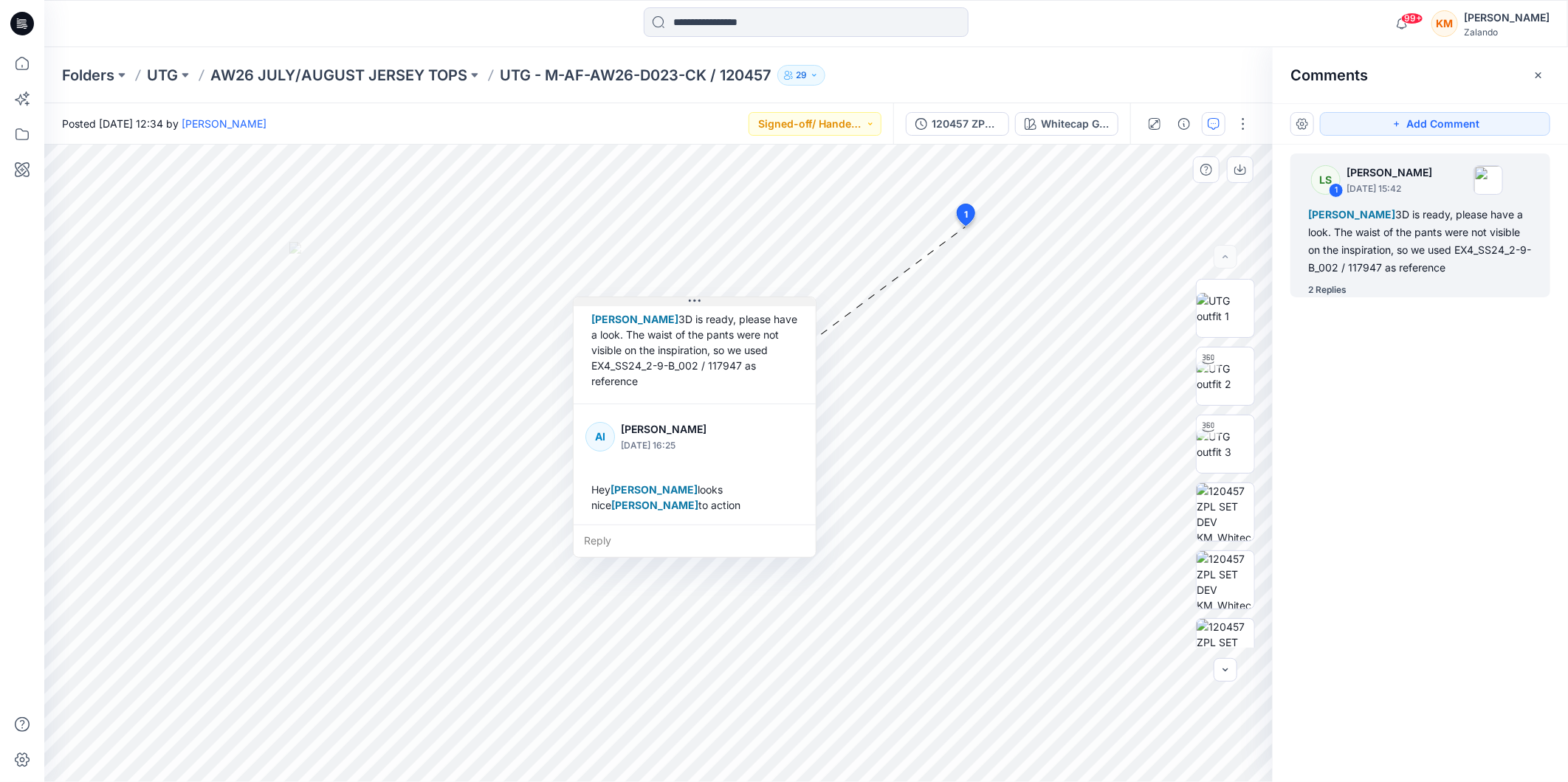
drag, startPoint x: 991, startPoint y: 232, endPoint x: 699, endPoint y: 297, distance: 299.1
click at [699, 298] on icon at bounding box center [695, 301] width 12 height 12
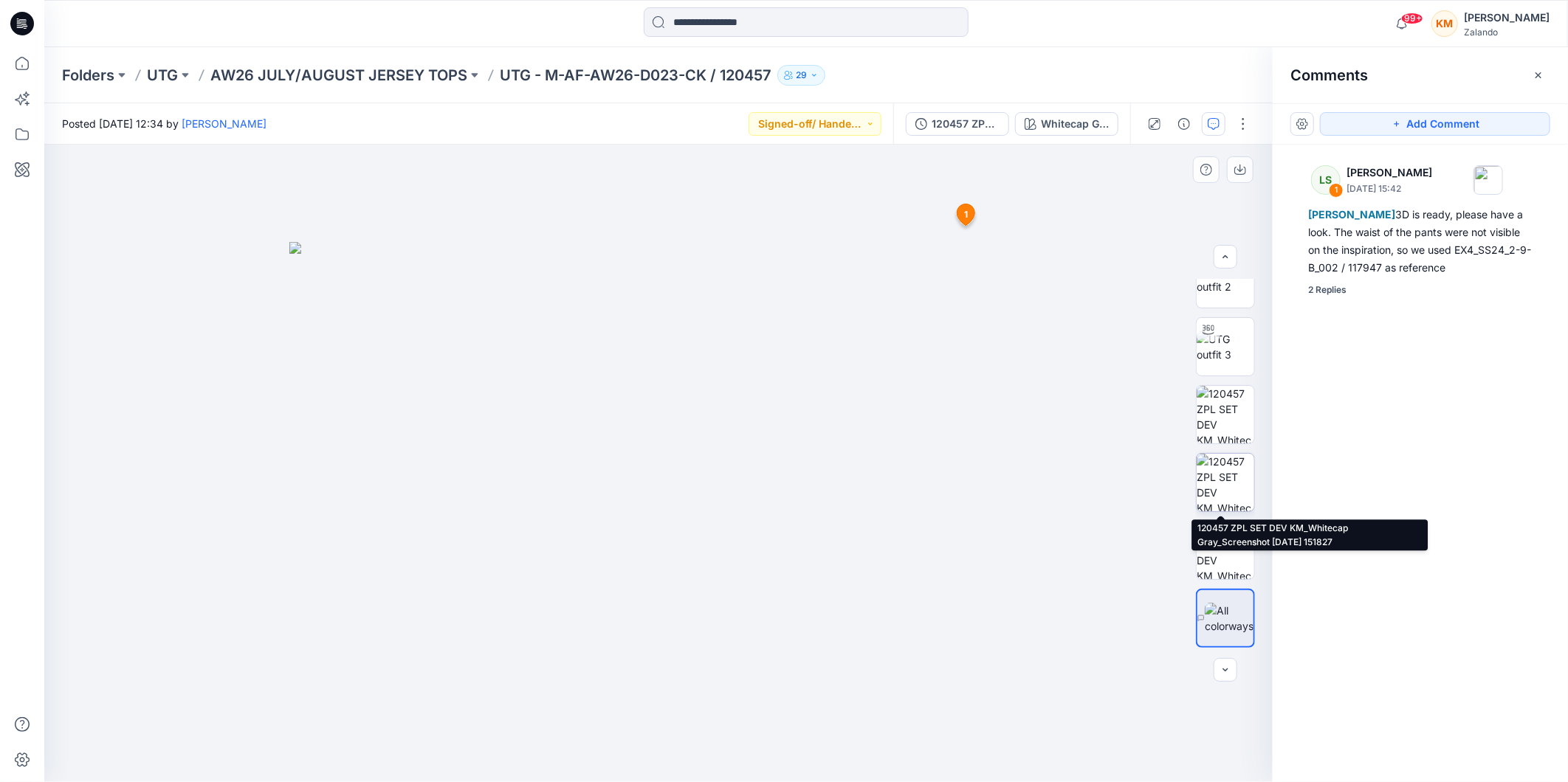
scroll to position [0, 0]
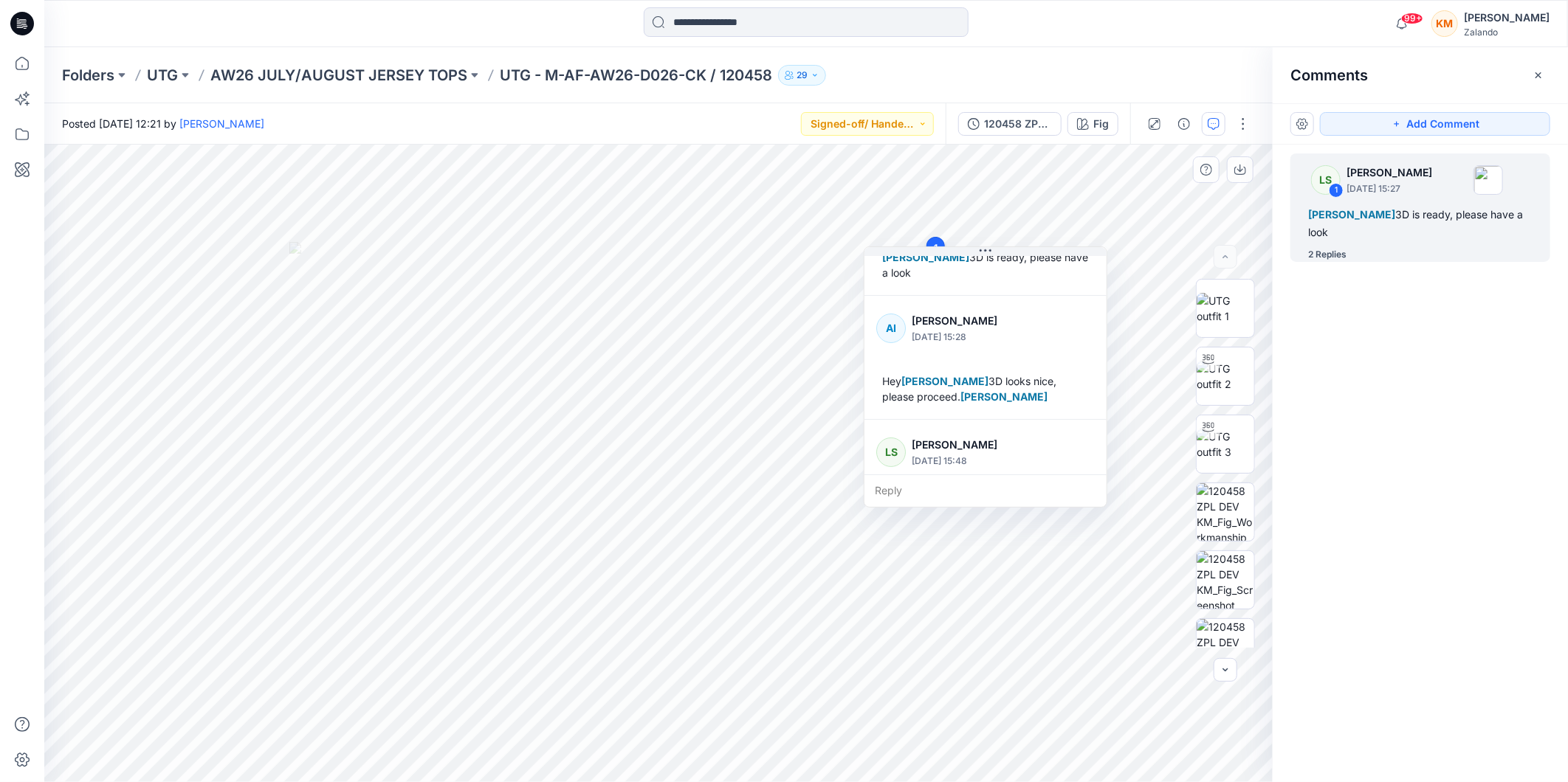
scroll to position [90, 0]
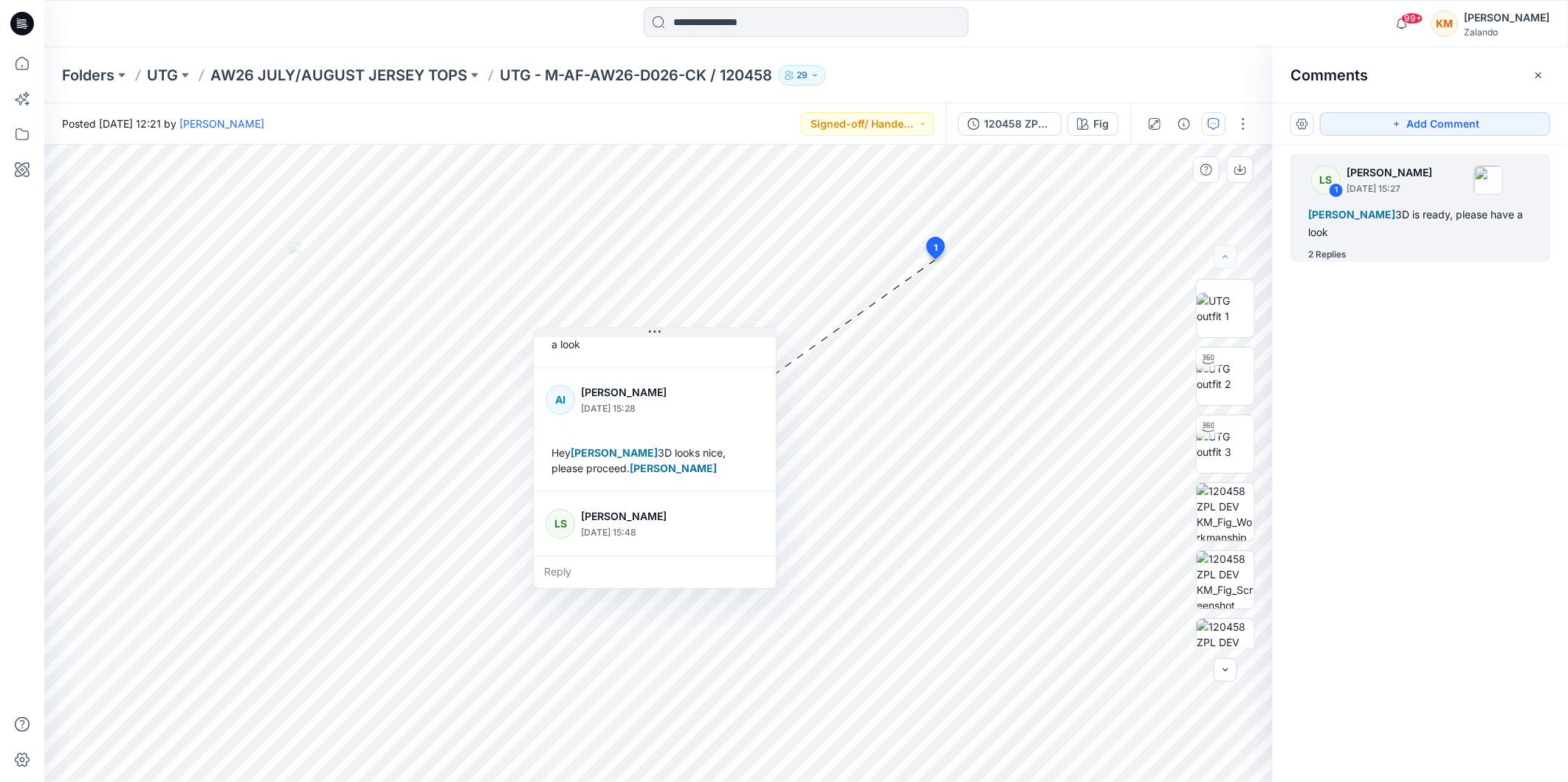
drag, startPoint x: 984, startPoint y: 252, endPoint x: 653, endPoint y: 333, distance: 340.8
click at [653, 333] on icon at bounding box center [655, 332] width 12 height 2
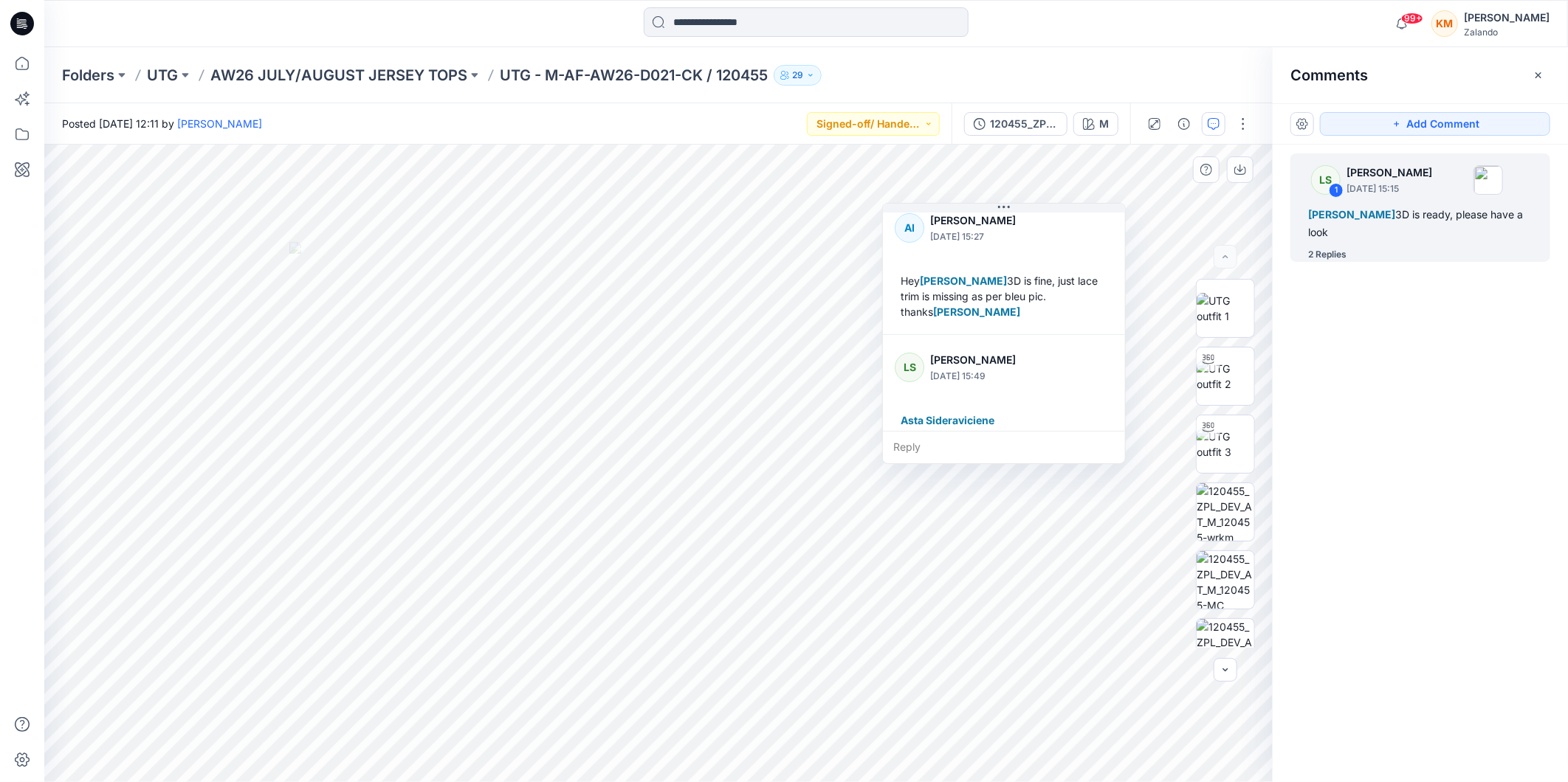
scroll to position [164, 0]
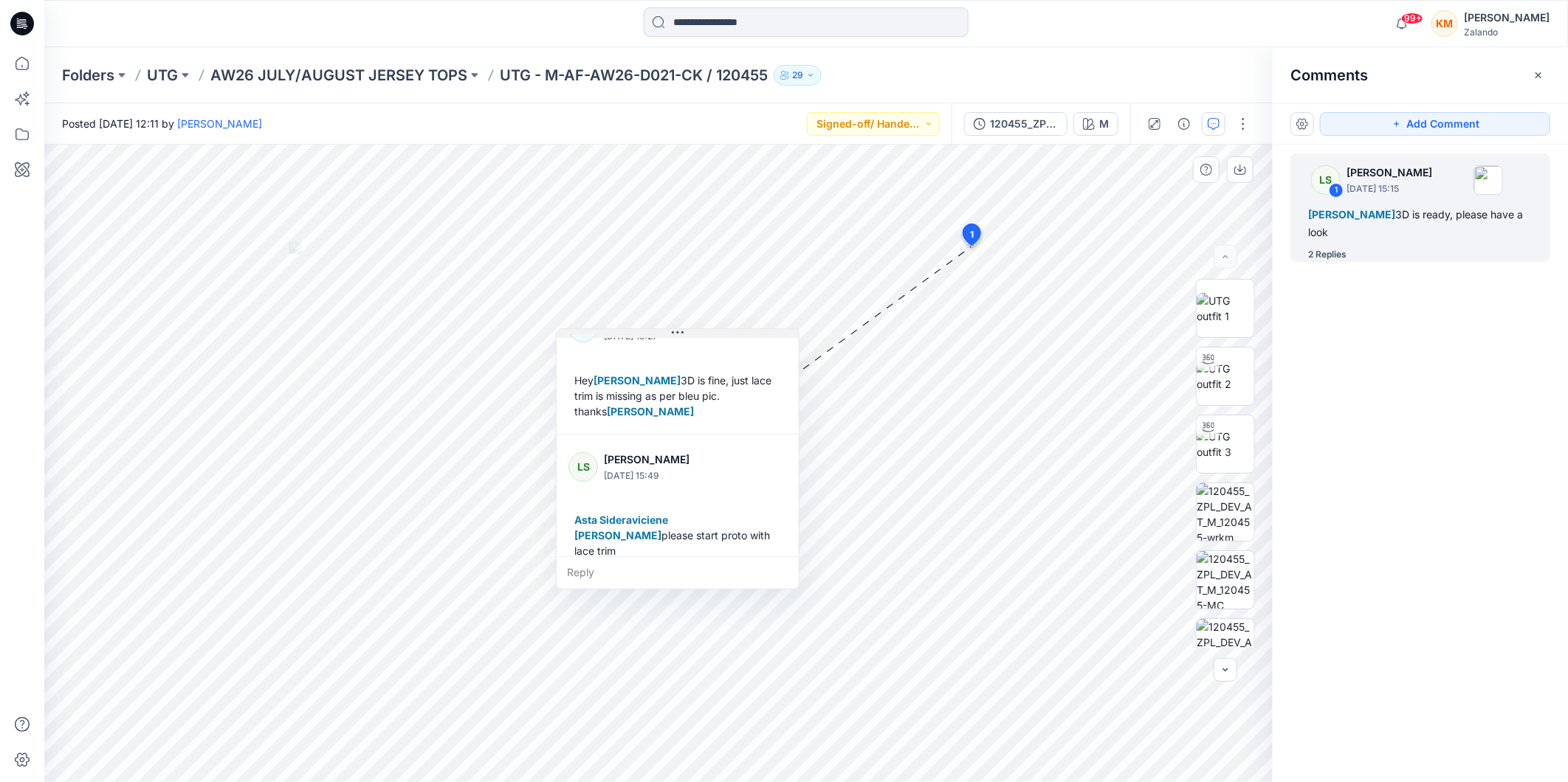
drag, startPoint x: 1009, startPoint y: 212, endPoint x: 683, endPoint y: 337, distance: 349.1
click at [683, 337] on icon at bounding box center [678, 333] width 12 height 12
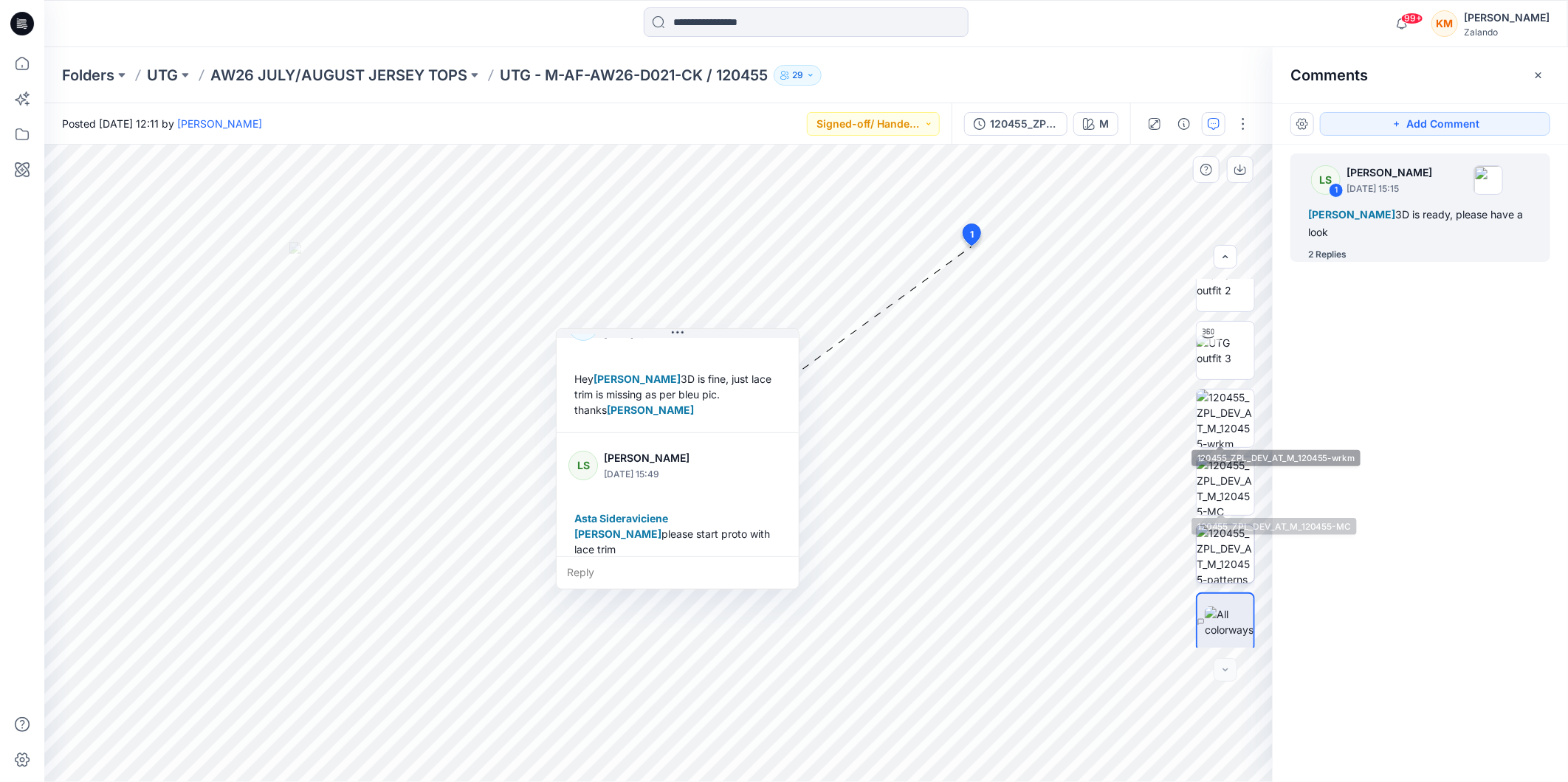
scroll to position [97, 0]
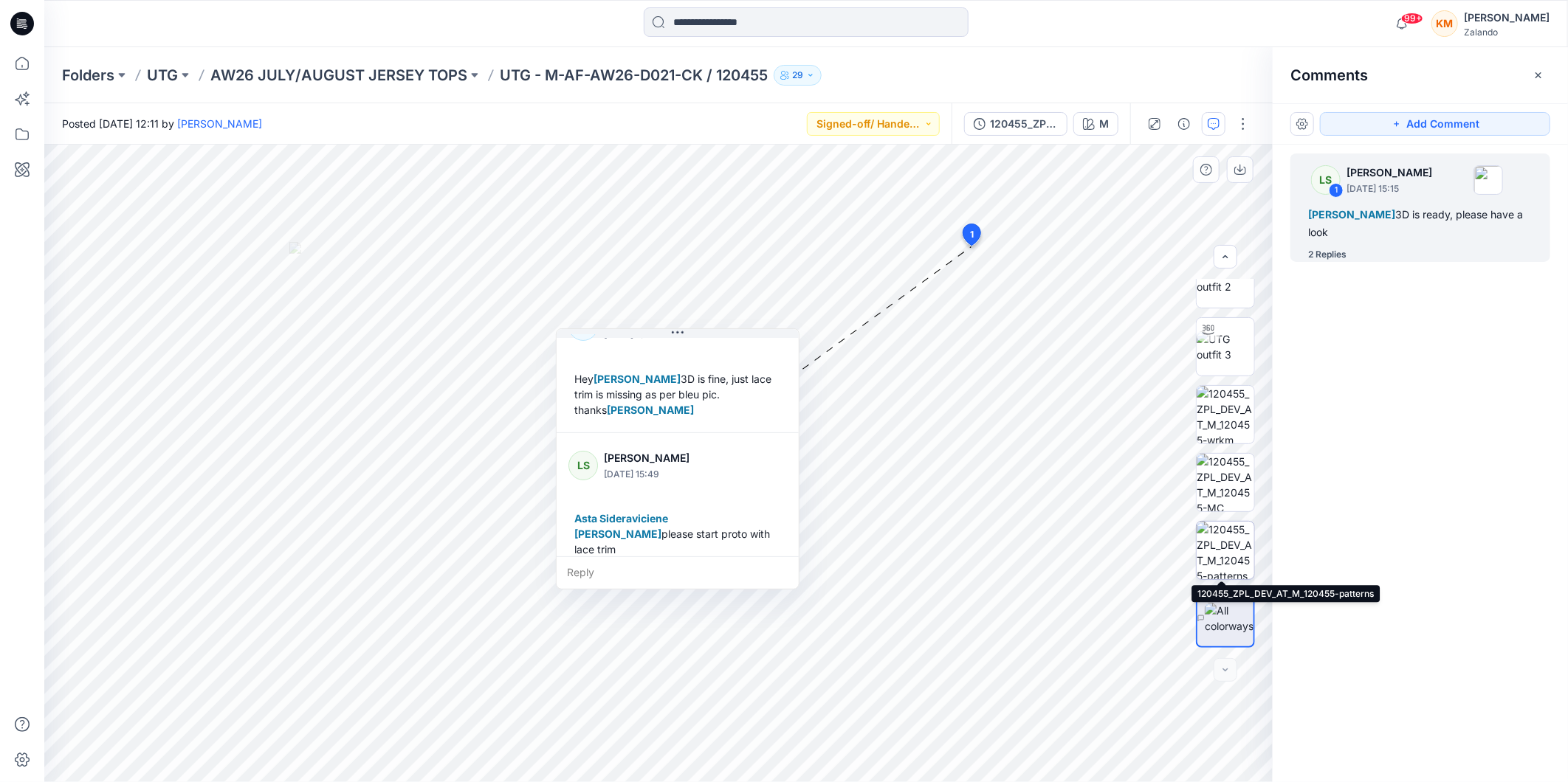
click at [1228, 544] on img at bounding box center [1225, 551] width 58 height 58
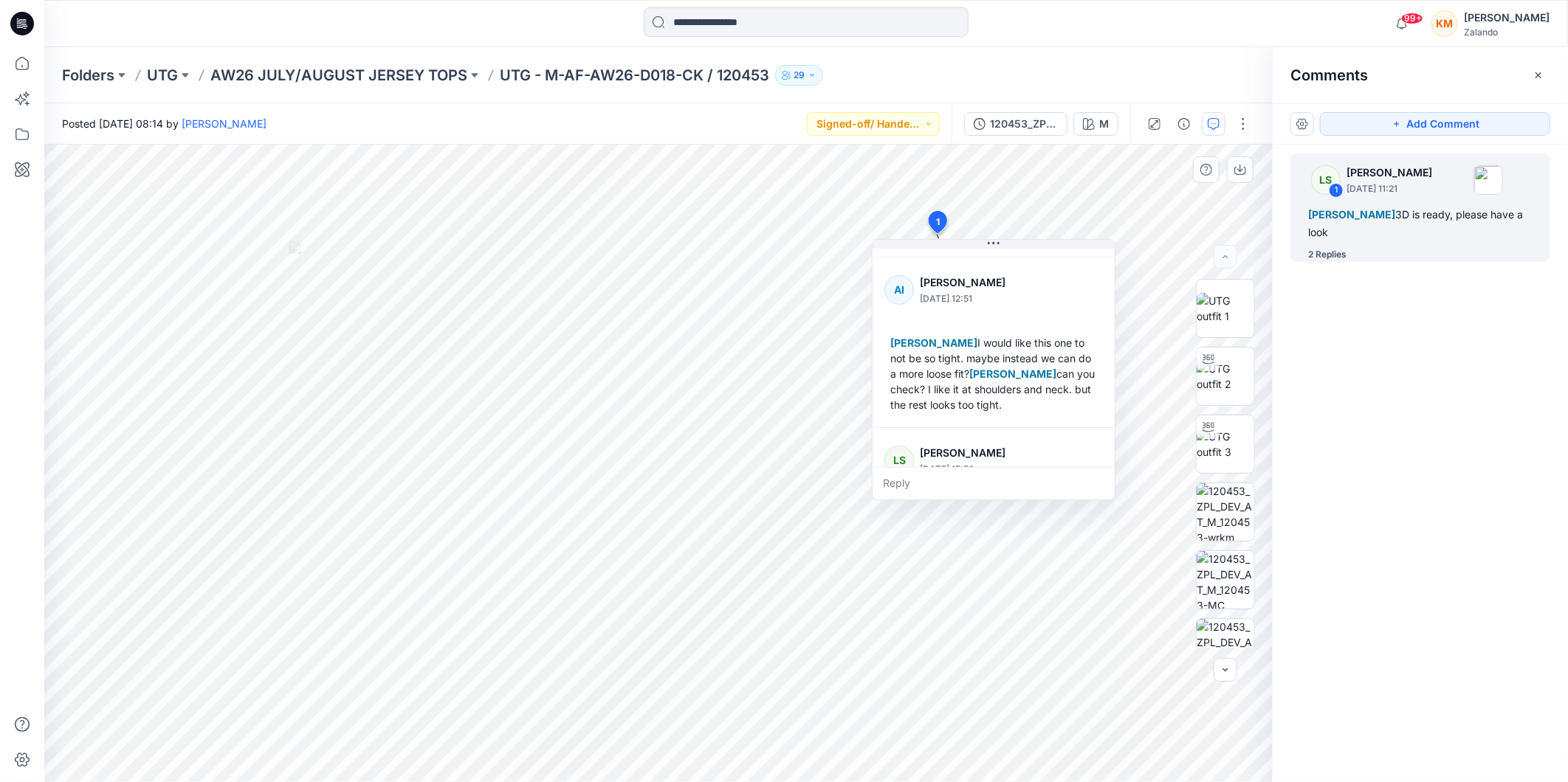
scroll to position [113, 0]
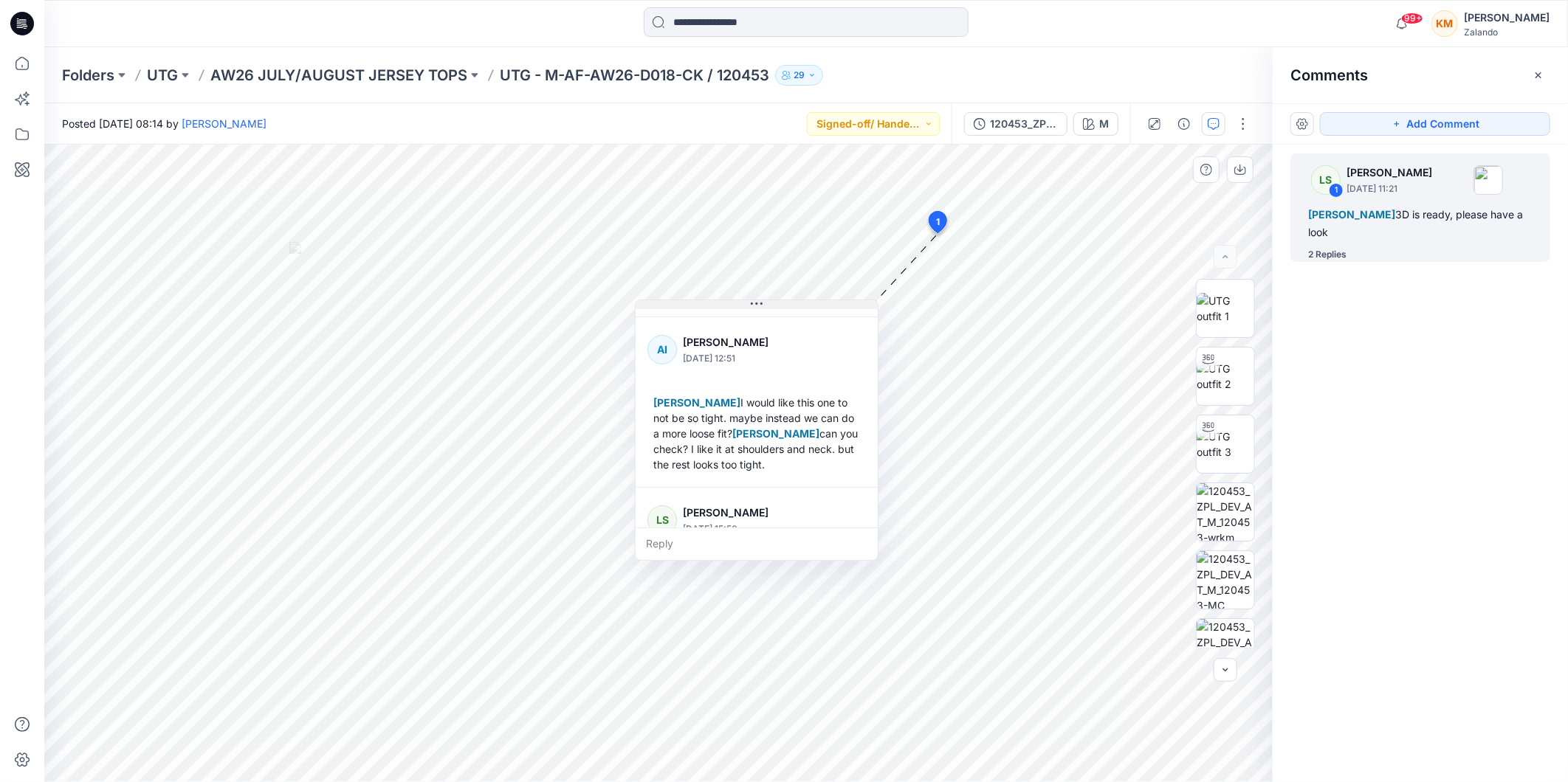
drag, startPoint x: 998, startPoint y: 247, endPoint x: 761, endPoint y: 308, distance: 244.7
click at [761, 308] on icon at bounding box center [757, 304] width 12 height 12
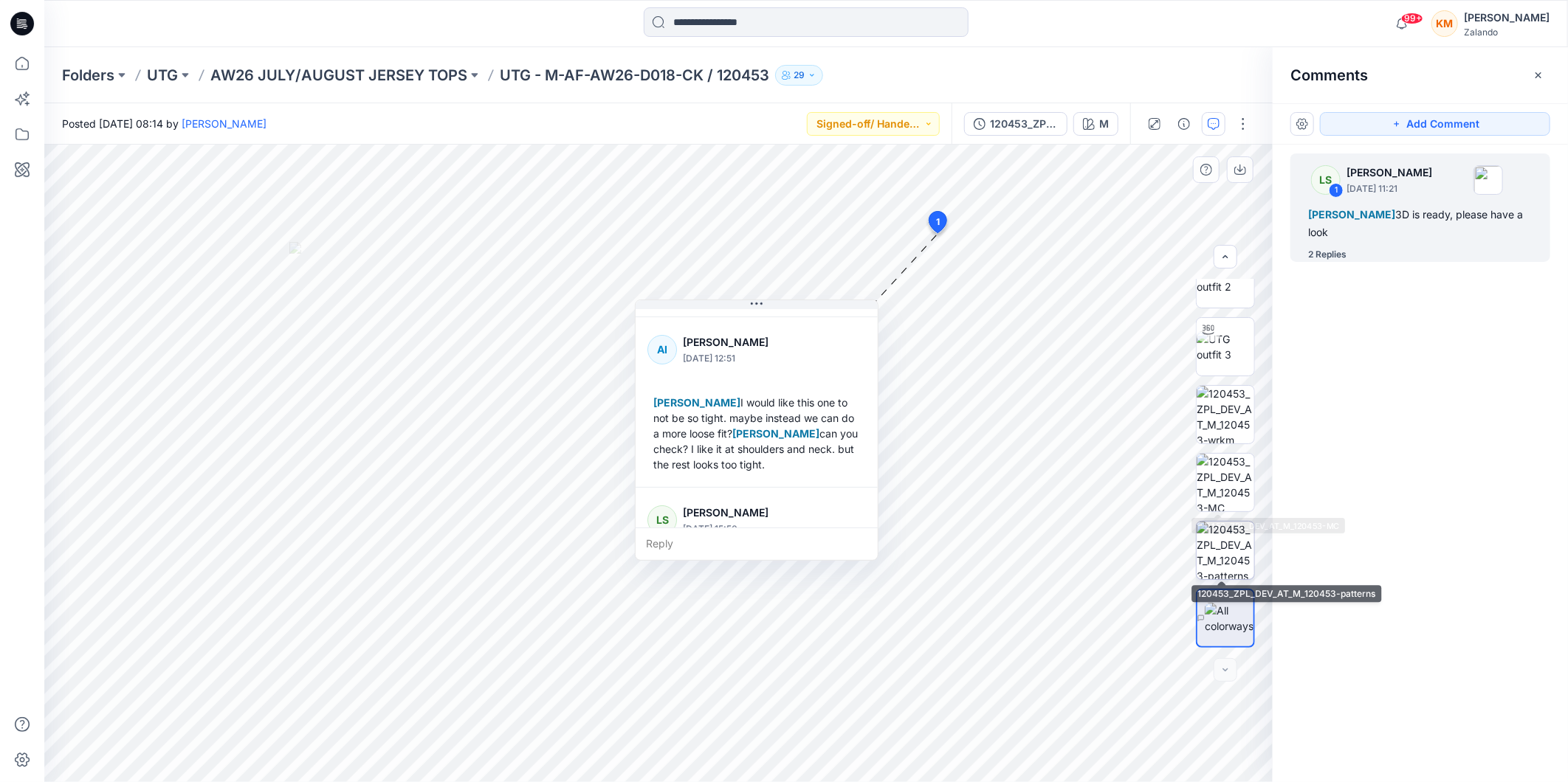
click at [1229, 548] on img at bounding box center [1225, 551] width 58 height 58
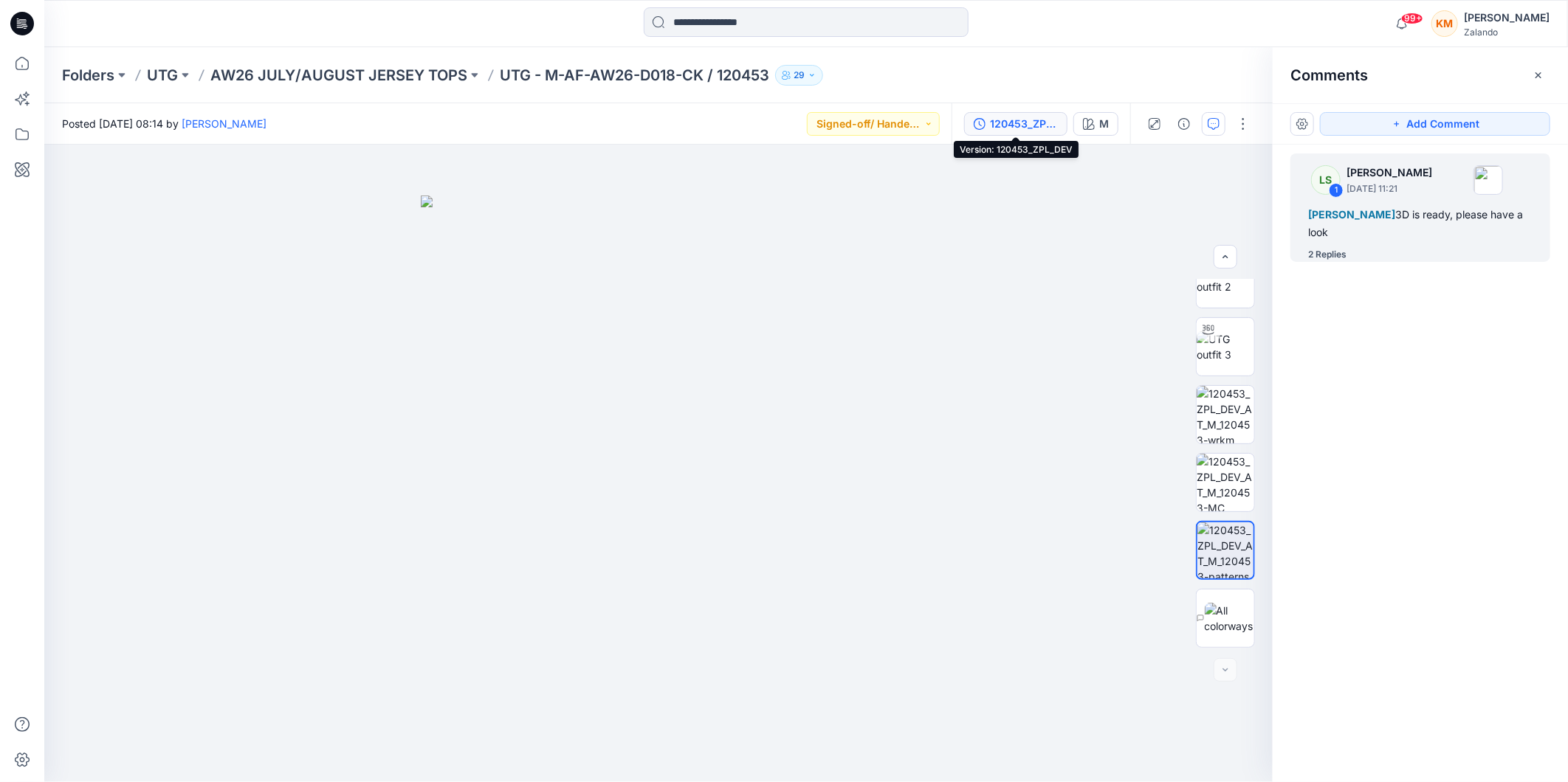
click at [1027, 122] on div "120453_ZPL_DEV" at bounding box center [1023, 123] width 68 height 16
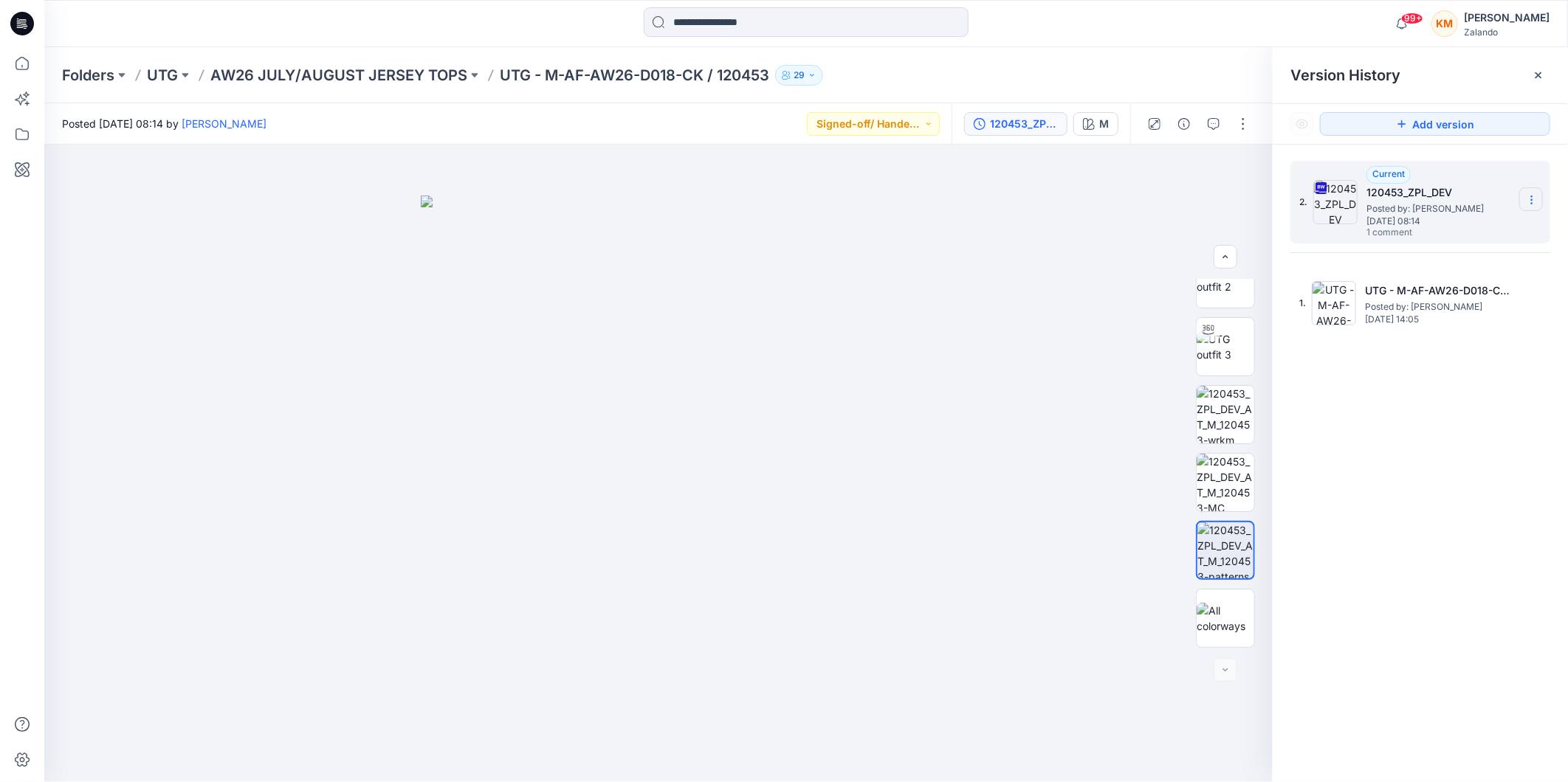
click at [1532, 197] on icon at bounding box center [1531, 196] width 1 height 1
click at [1472, 229] on span "Download Source BW File" at bounding box center [1456, 229] width 124 height 17
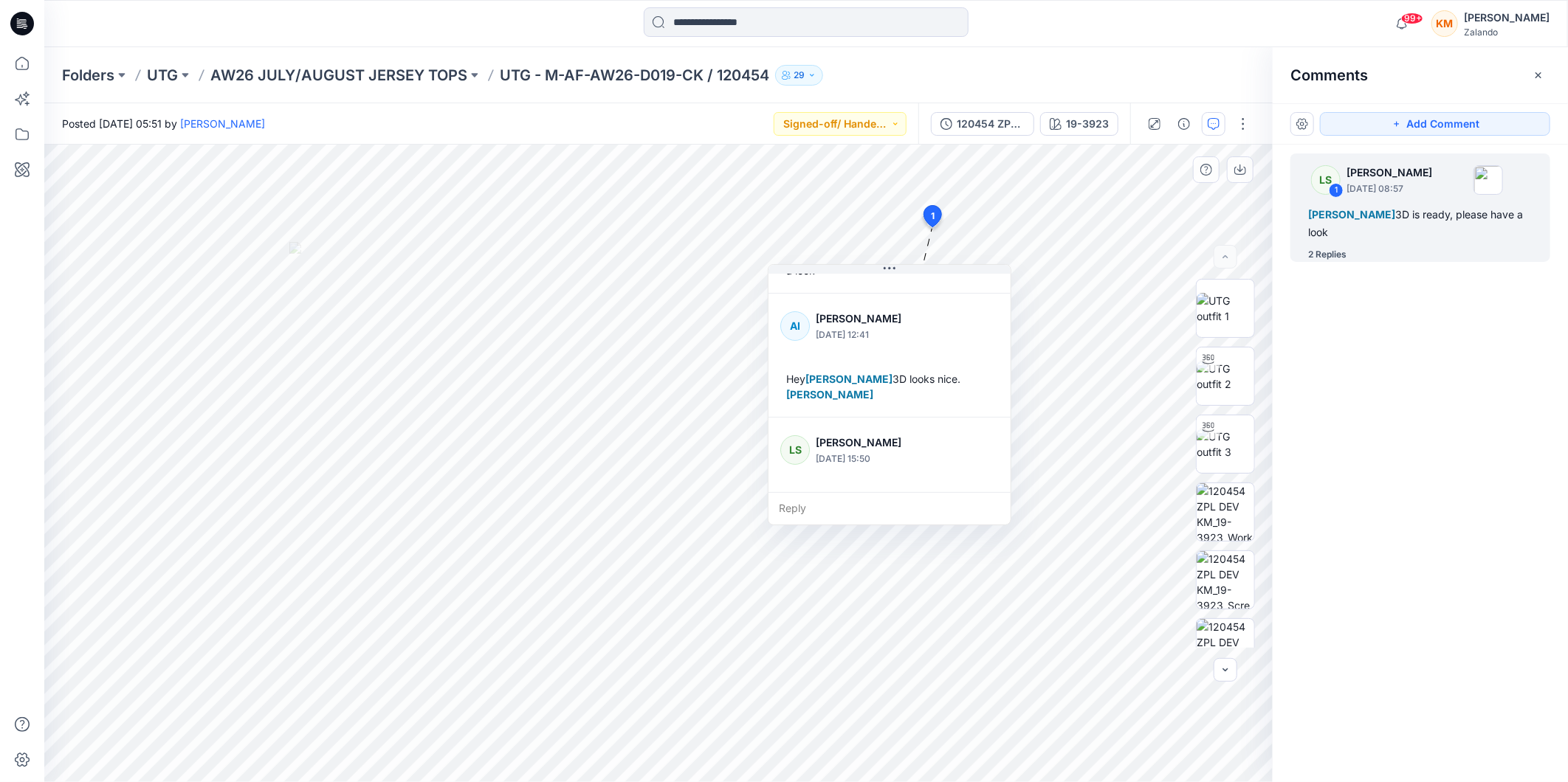
scroll to position [99, 0]
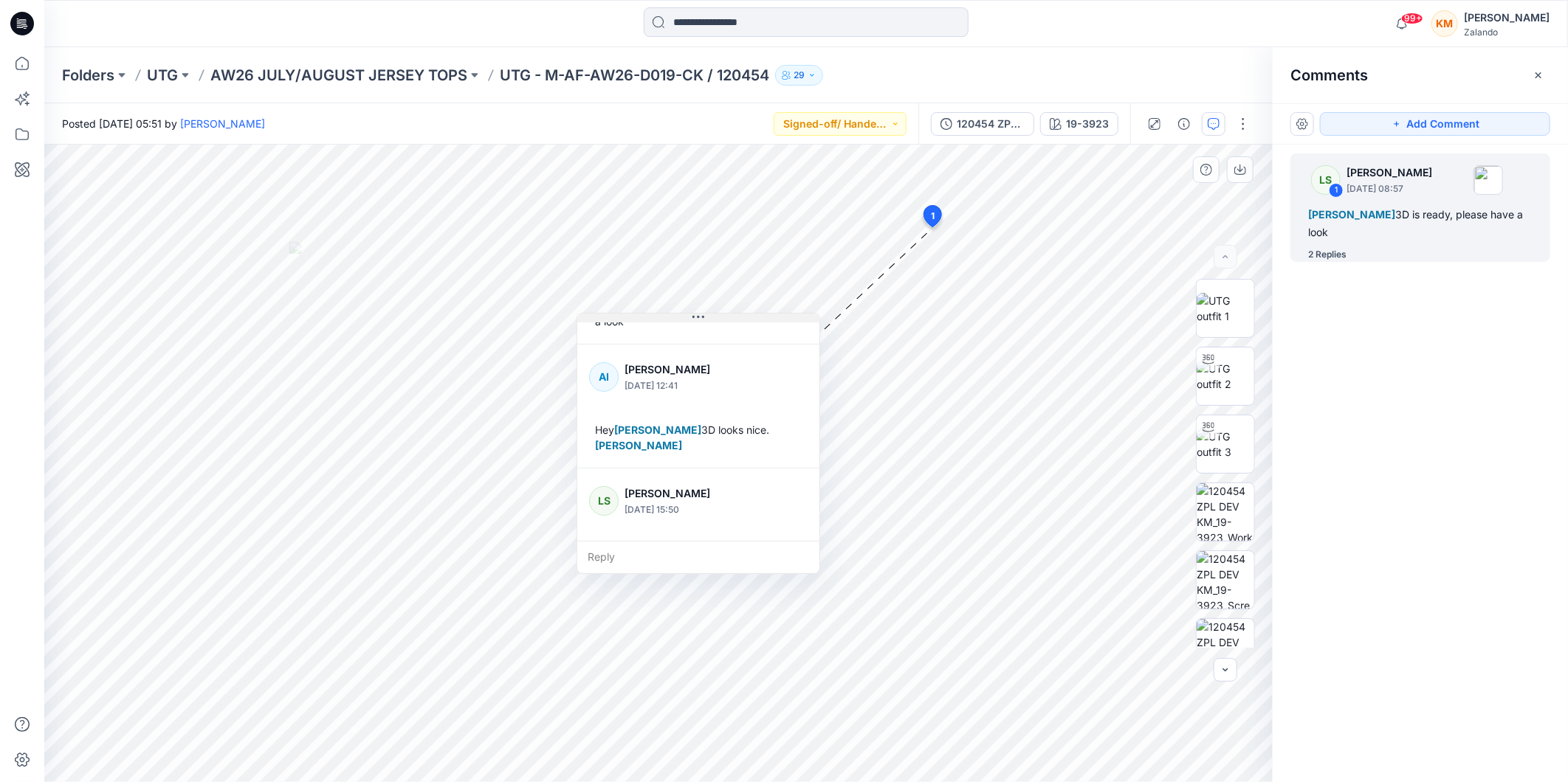
drag, startPoint x: 890, startPoint y: 270, endPoint x: 692, endPoint y: 319, distance: 204.0
click at [692, 319] on icon at bounding box center [698, 318] width 12 height 12
